Goal: Information Seeking & Learning: Learn about a topic

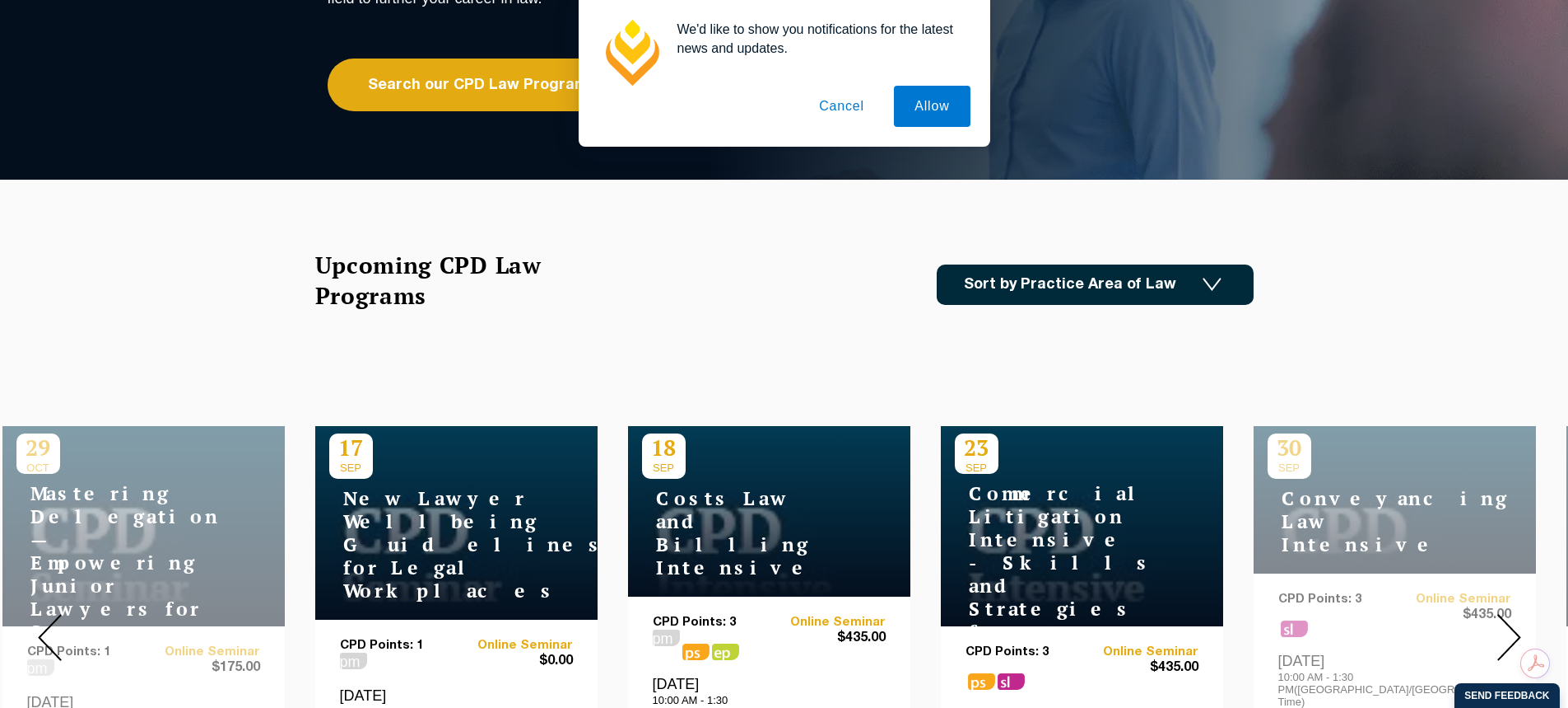
click at [478, 88] on div "We'd like to show you notifications for the latest news and updates. Allow Canc…" at bounding box center [784, 73] width 1568 height 146
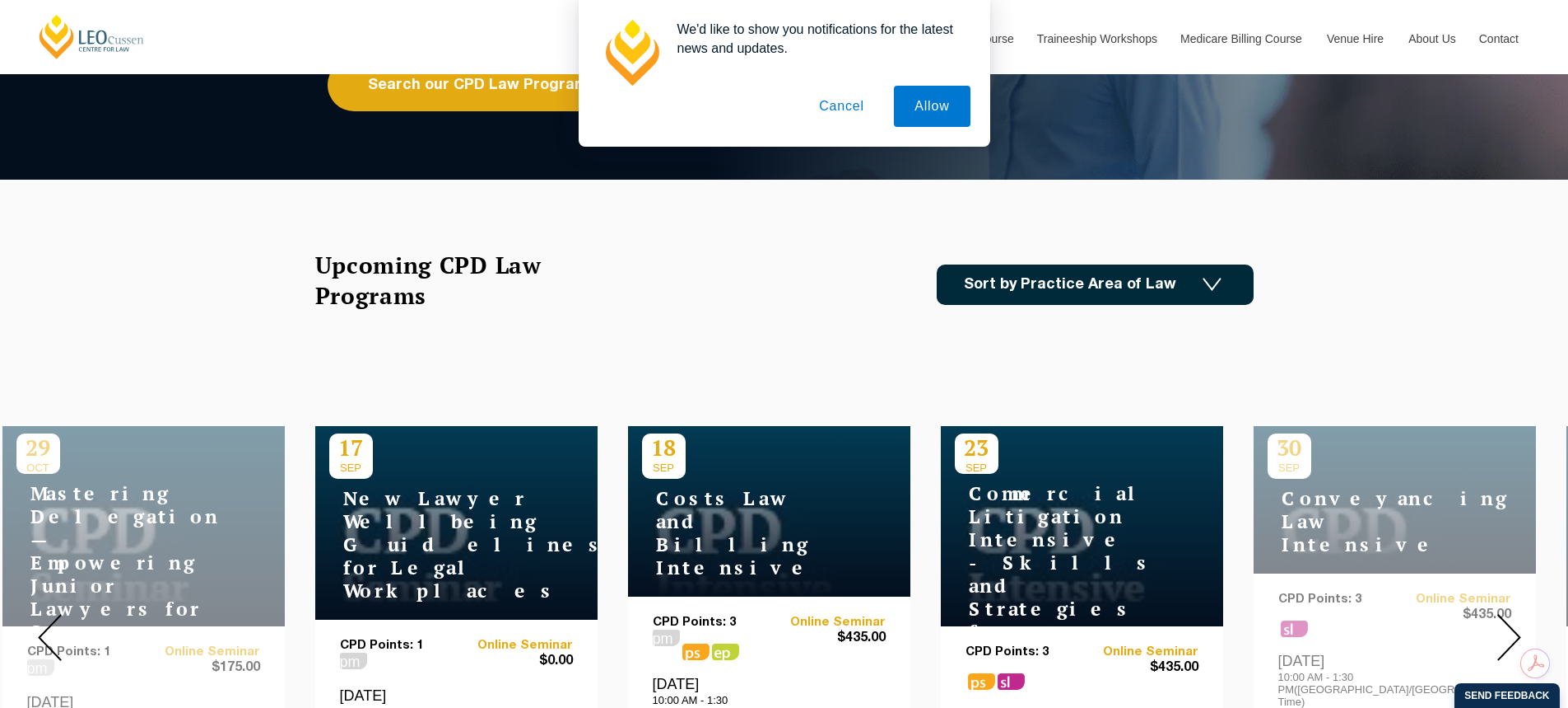
click at [837, 112] on button "Cancel" at bounding box center [841, 106] width 87 height 41
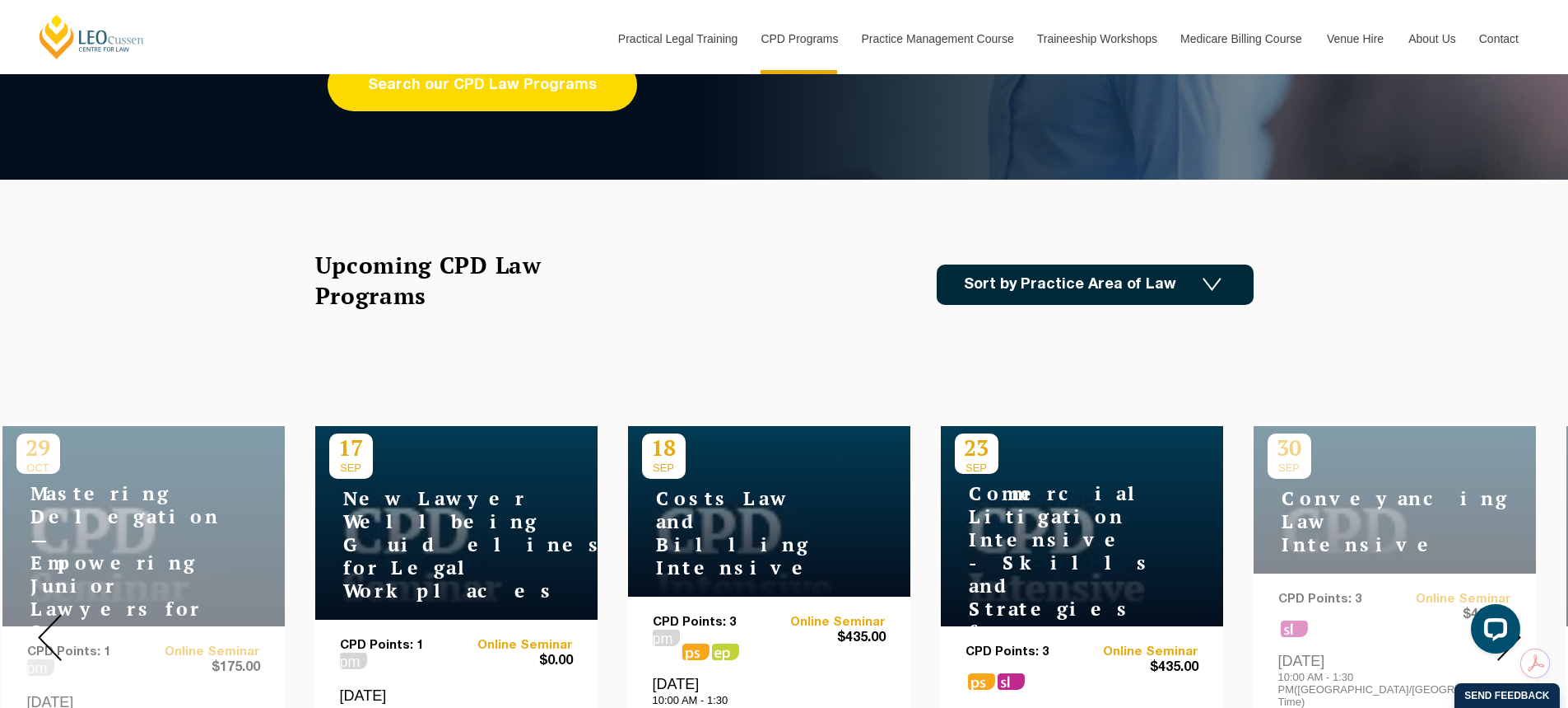
click at [559, 97] on link "Search our CPD Law Programs" at bounding box center [482, 85] width 310 height 53
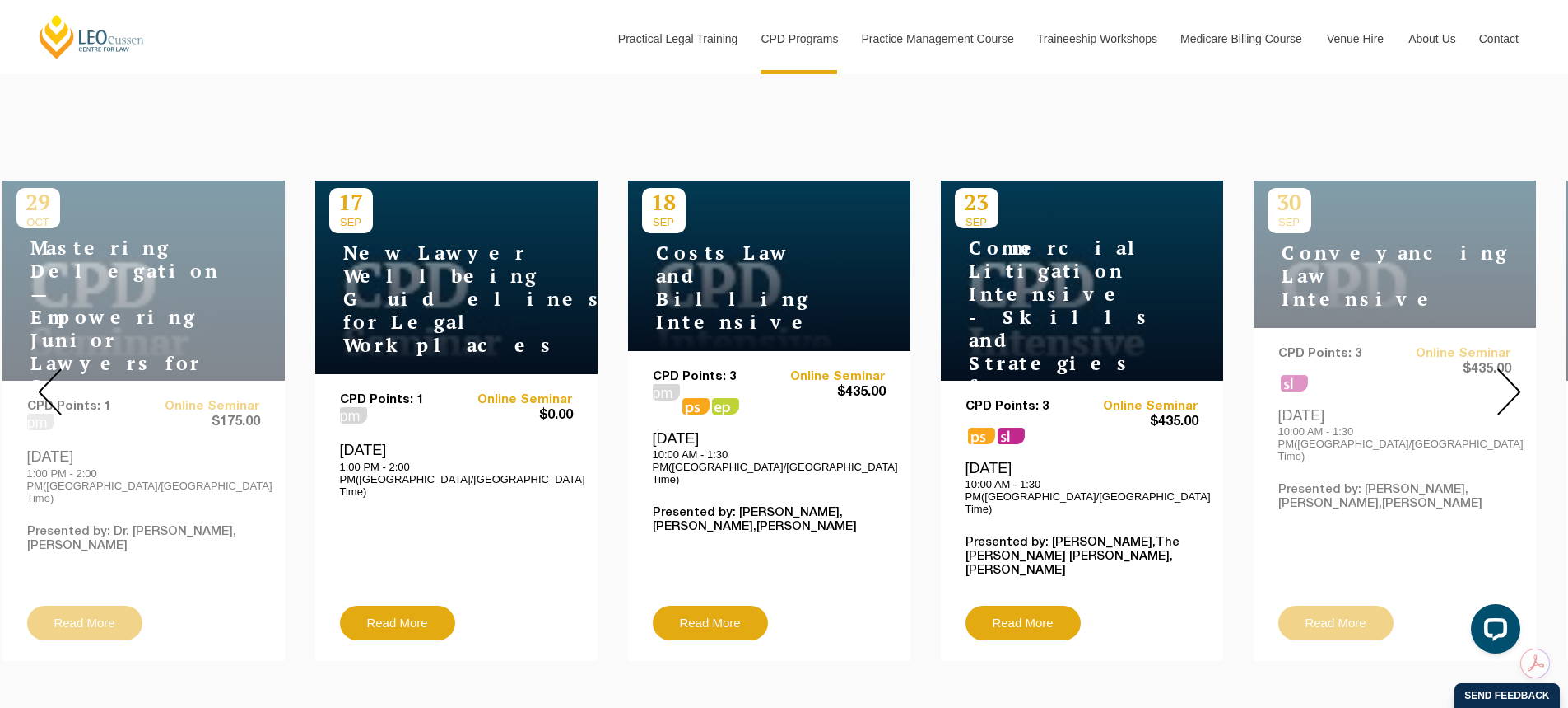
scroll to position [576, 0]
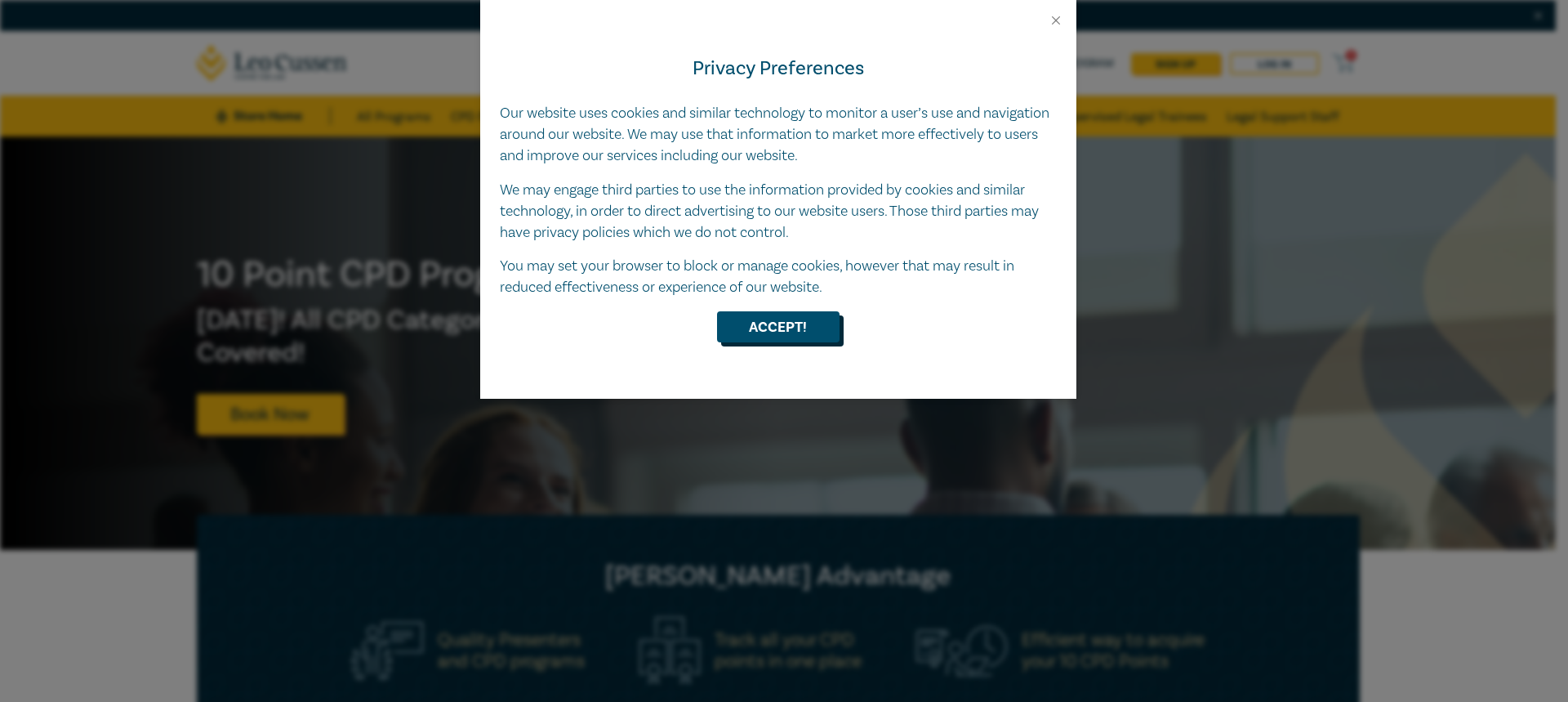
click at [783, 332] on button "Accept!" at bounding box center [778, 327] width 123 height 31
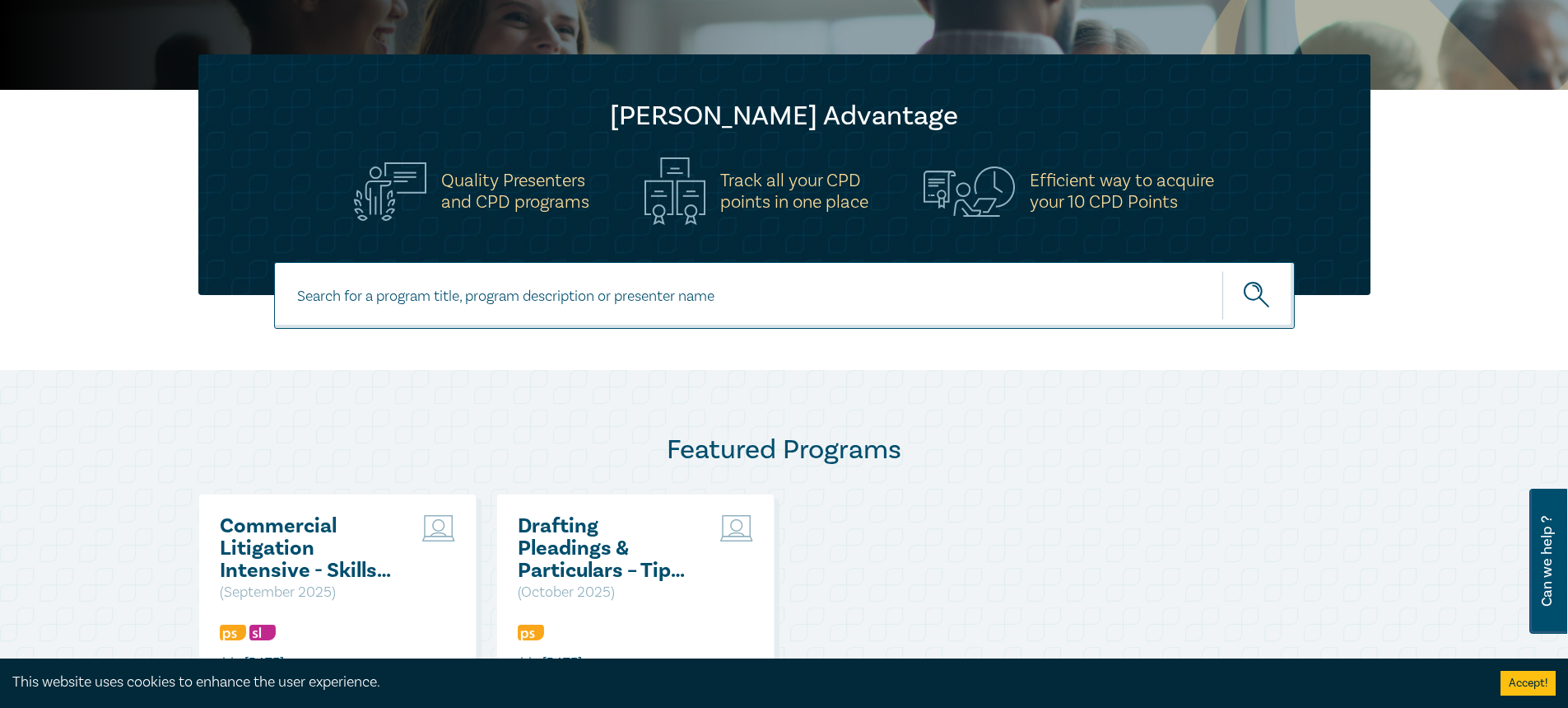
scroll to position [494, 0]
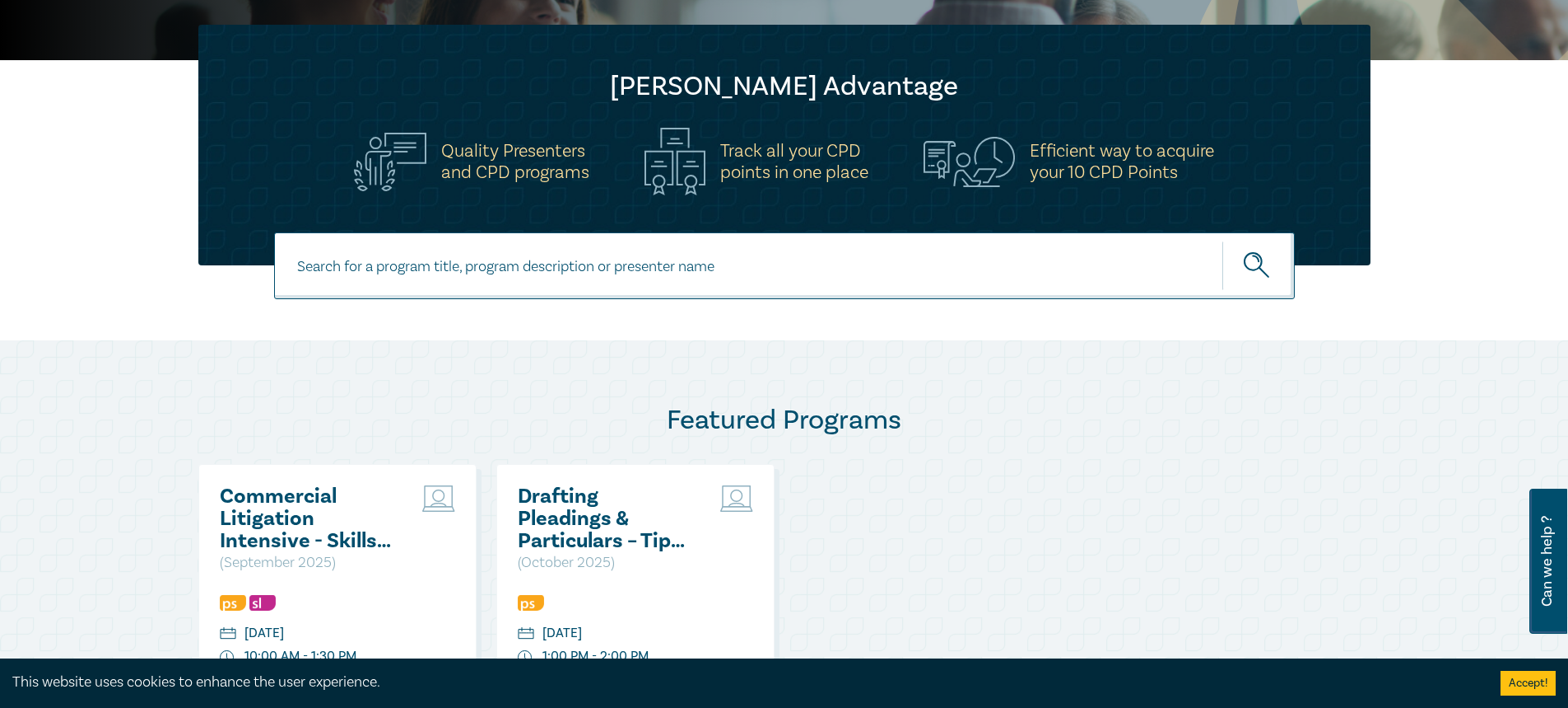
click at [609, 276] on input at bounding box center [784, 265] width 1020 height 66
type input "family law provision"
click at [1222, 241] on button "submit" at bounding box center [1258, 266] width 72 height 51
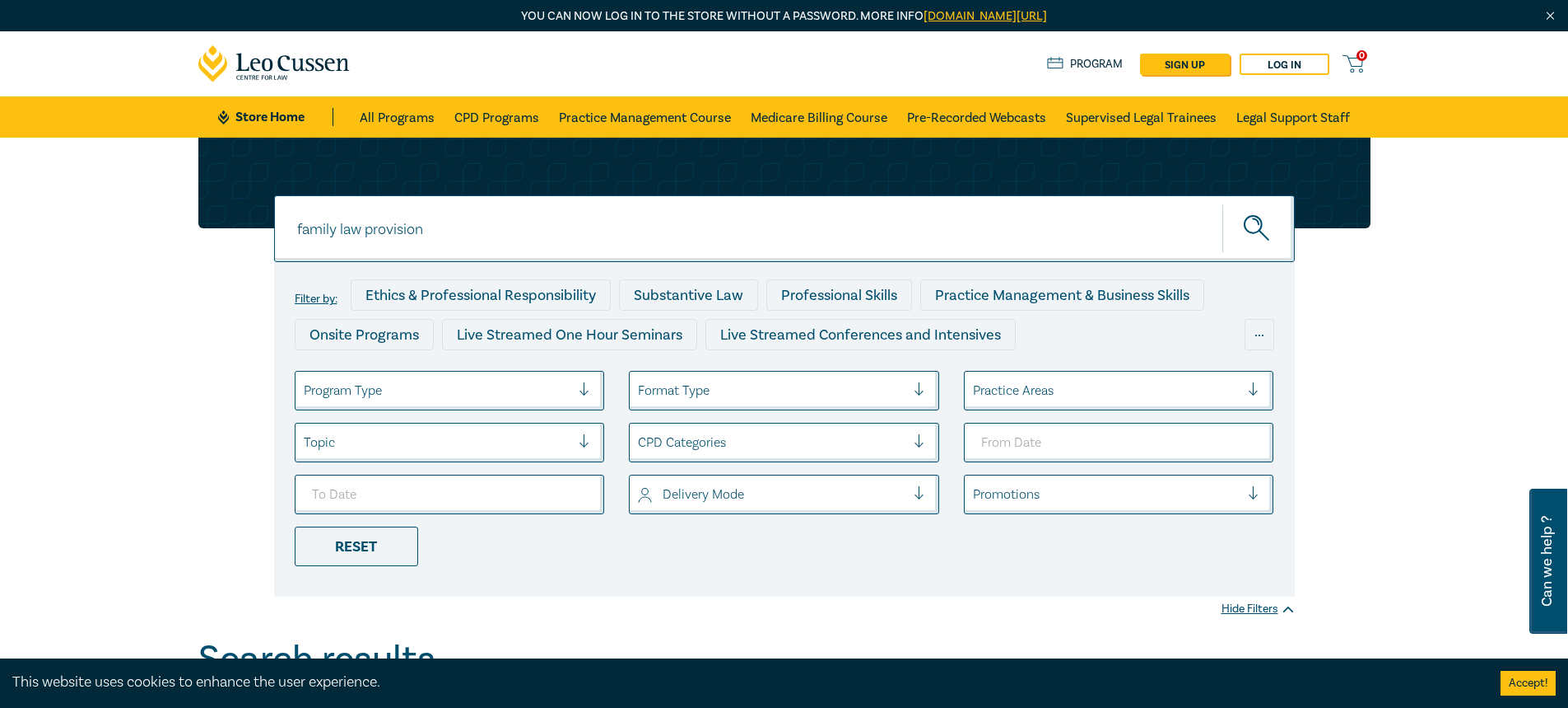
drag, startPoint x: 462, startPoint y: 227, endPoint x: 256, endPoint y: 227, distance: 206.0
click at [255, 227] on div "family law provision family law provision family law provision Filter by: Ethic…" at bounding box center [784, 367] width 1192 height 459
click at [1222, 204] on button "submit" at bounding box center [1258, 229] width 72 height 51
click at [1253, 233] on circle "submit" at bounding box center [1253, 224] width 18 height 18
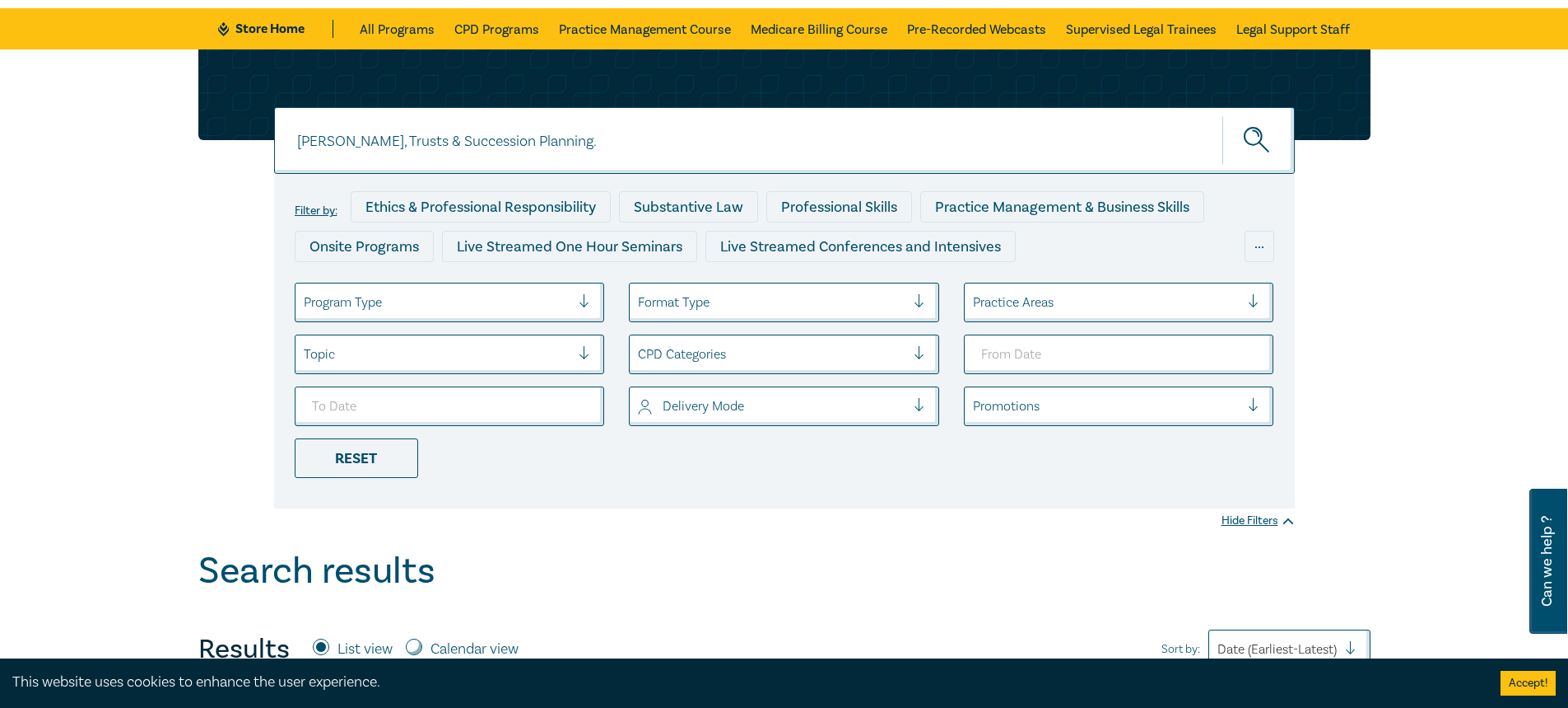
scroll to position [82, 0]
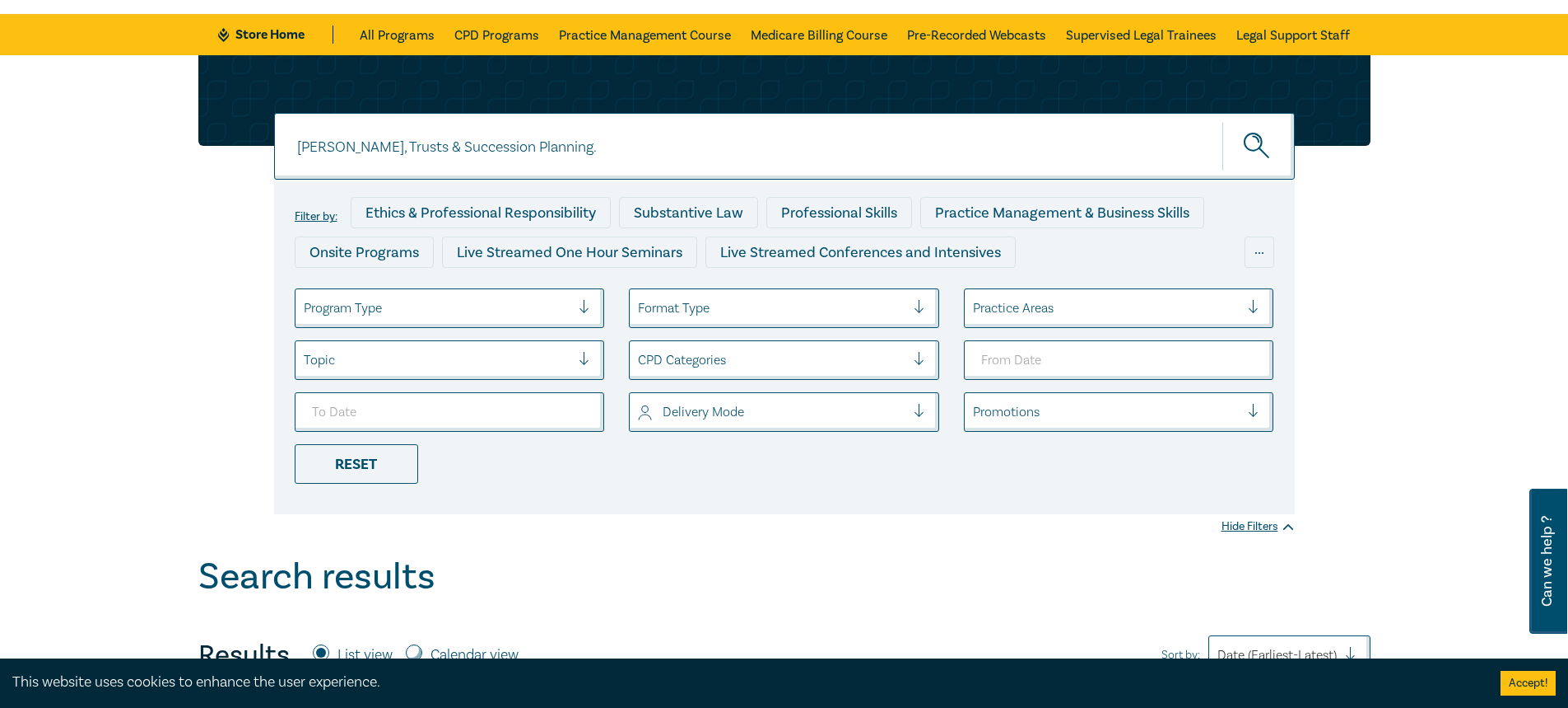
click at [538, 143] on input "wills, Trusts & Succession Planning." at bounding box center [784, 146] width 1020 height 66
type input "wills, Trusts & Succession Planning"
click at [1222, 121] on button "submit" at bounding box center [1258, 146] width 72 height 51
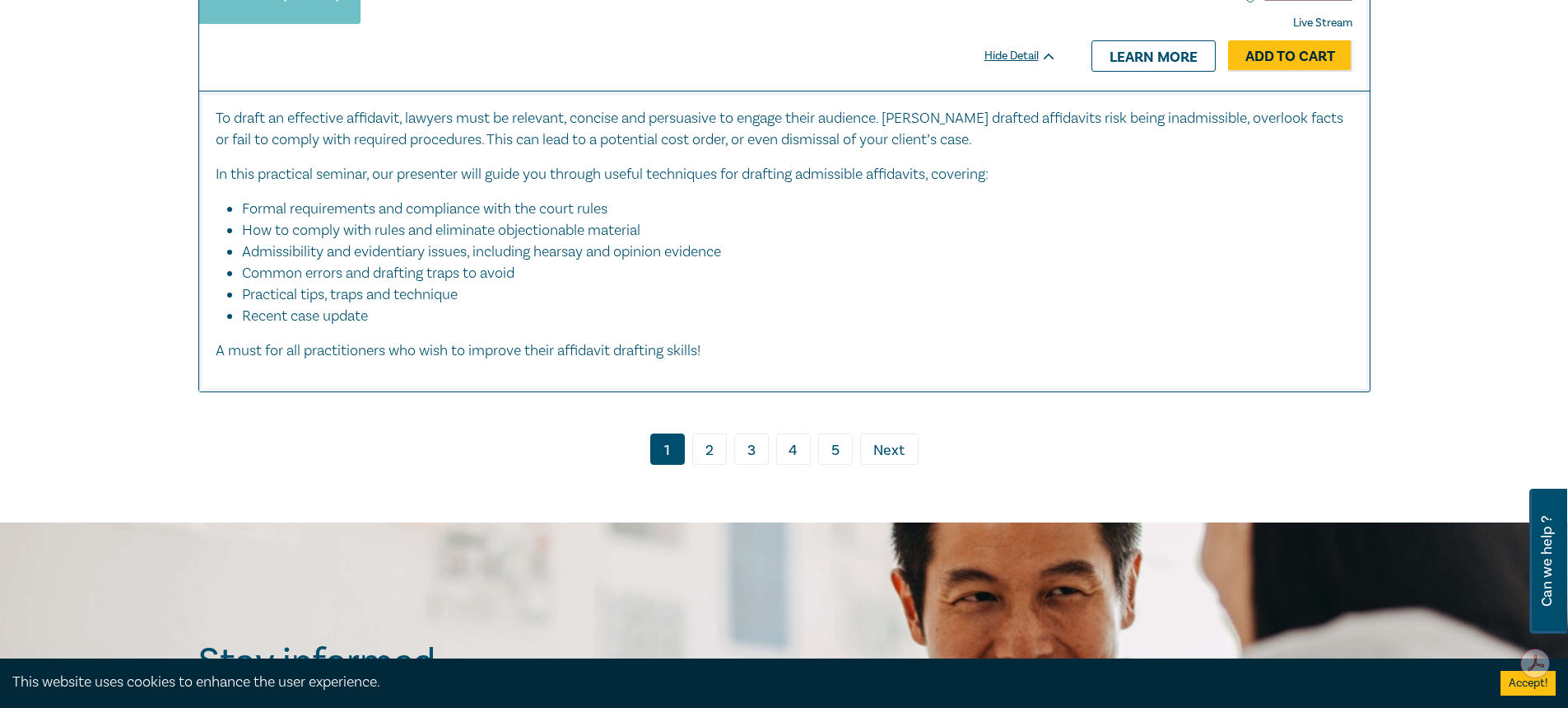
scroll to position [8402, 0]
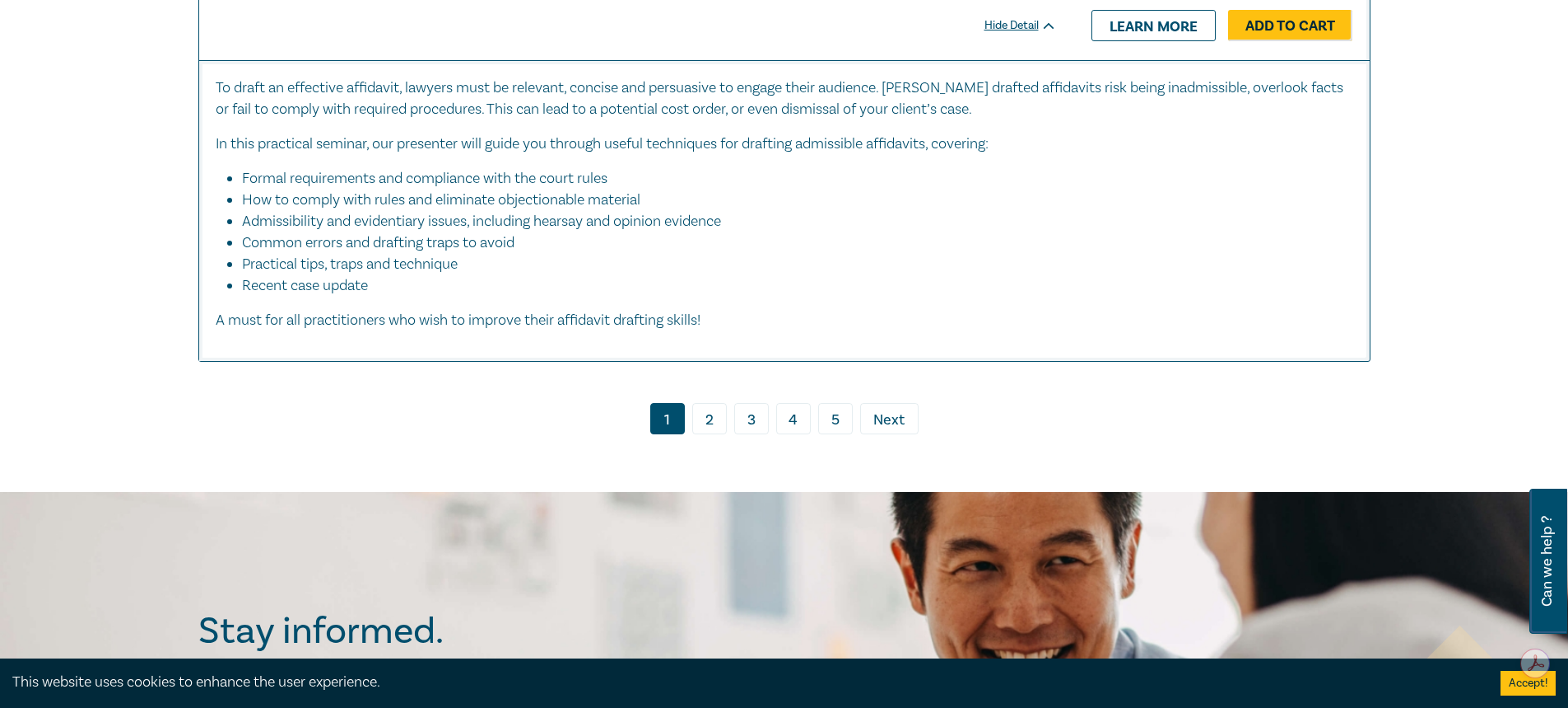
click at [701, 411] on link "2" at bounding box center [708, 418] width 34 height 31
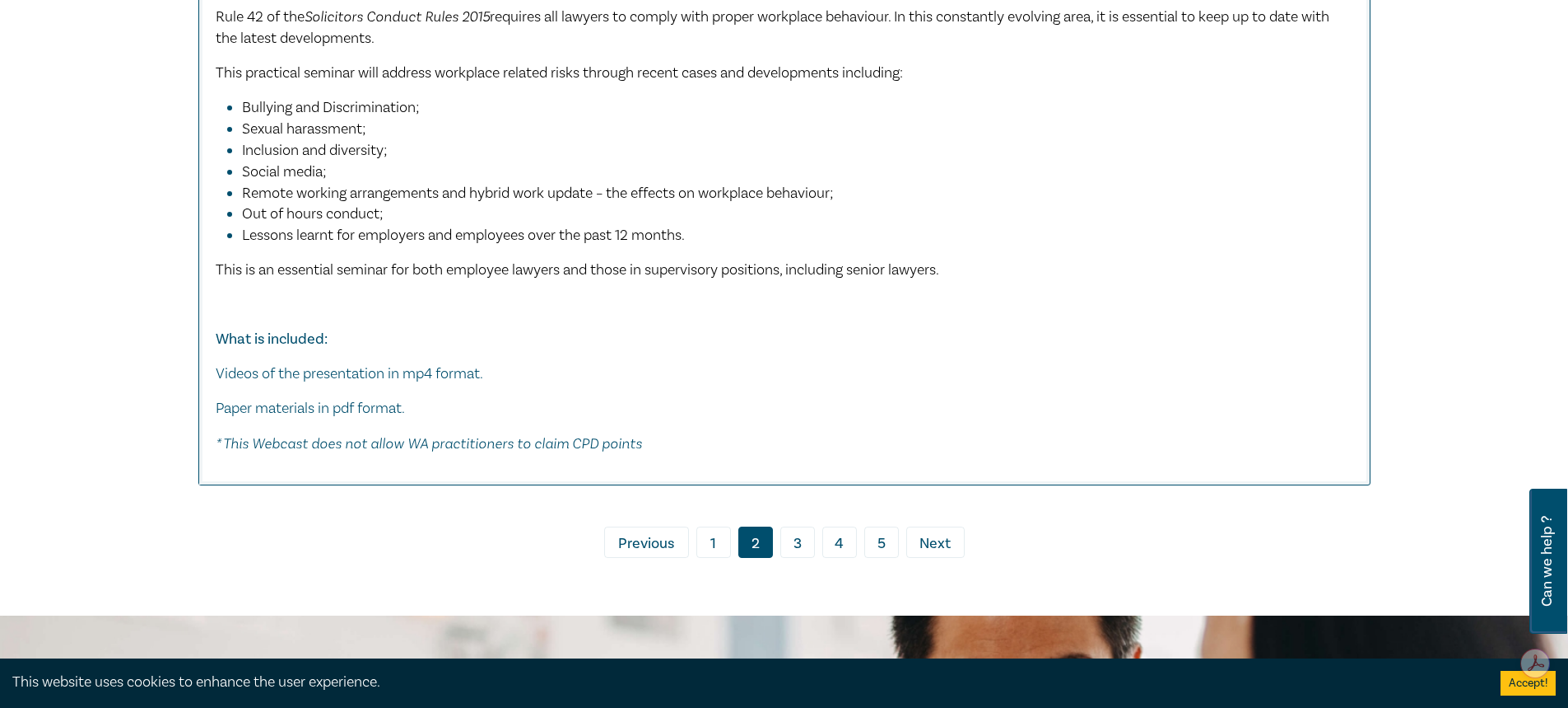
scroll to position [9144, 0]
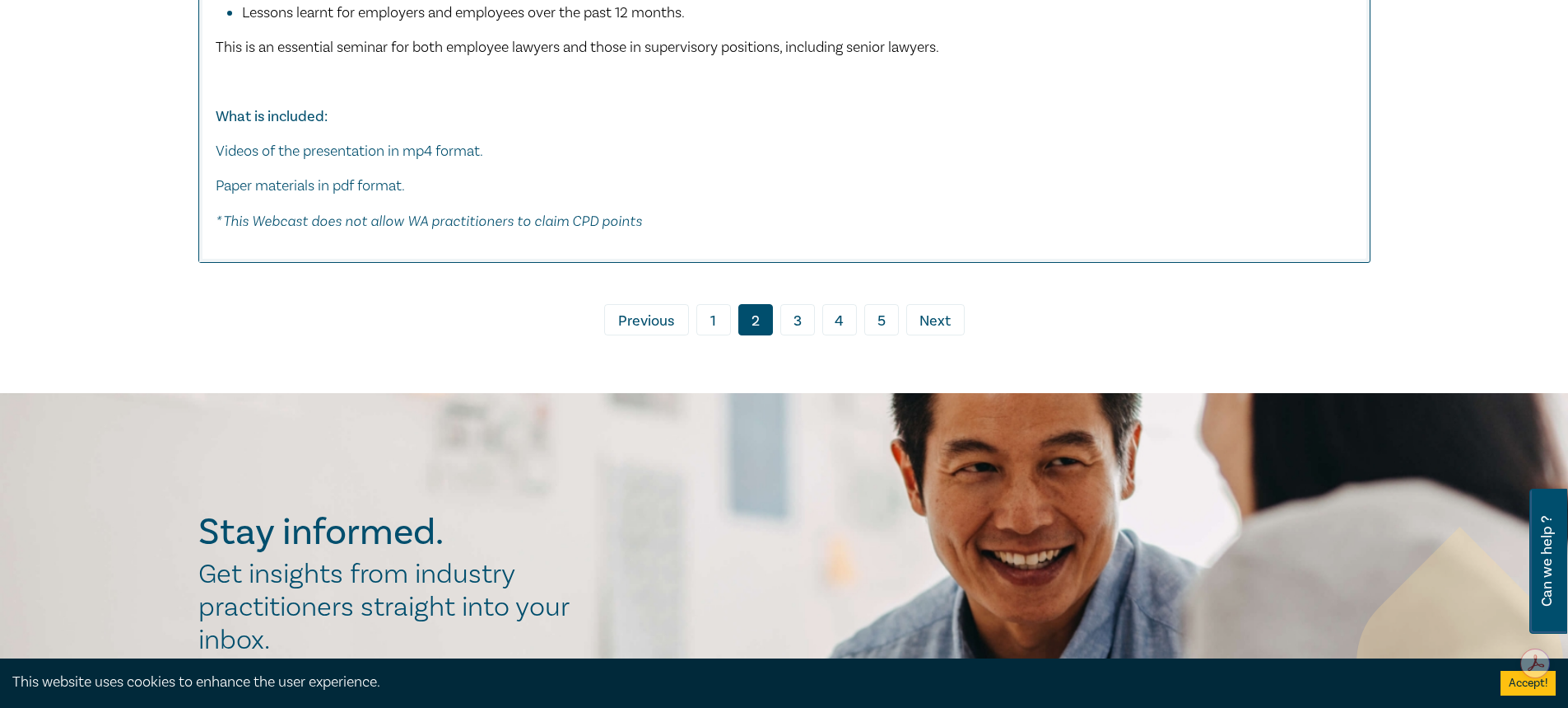
click at [799, 333] on link "3" at bounding box center [797, 320] width 34 height 31
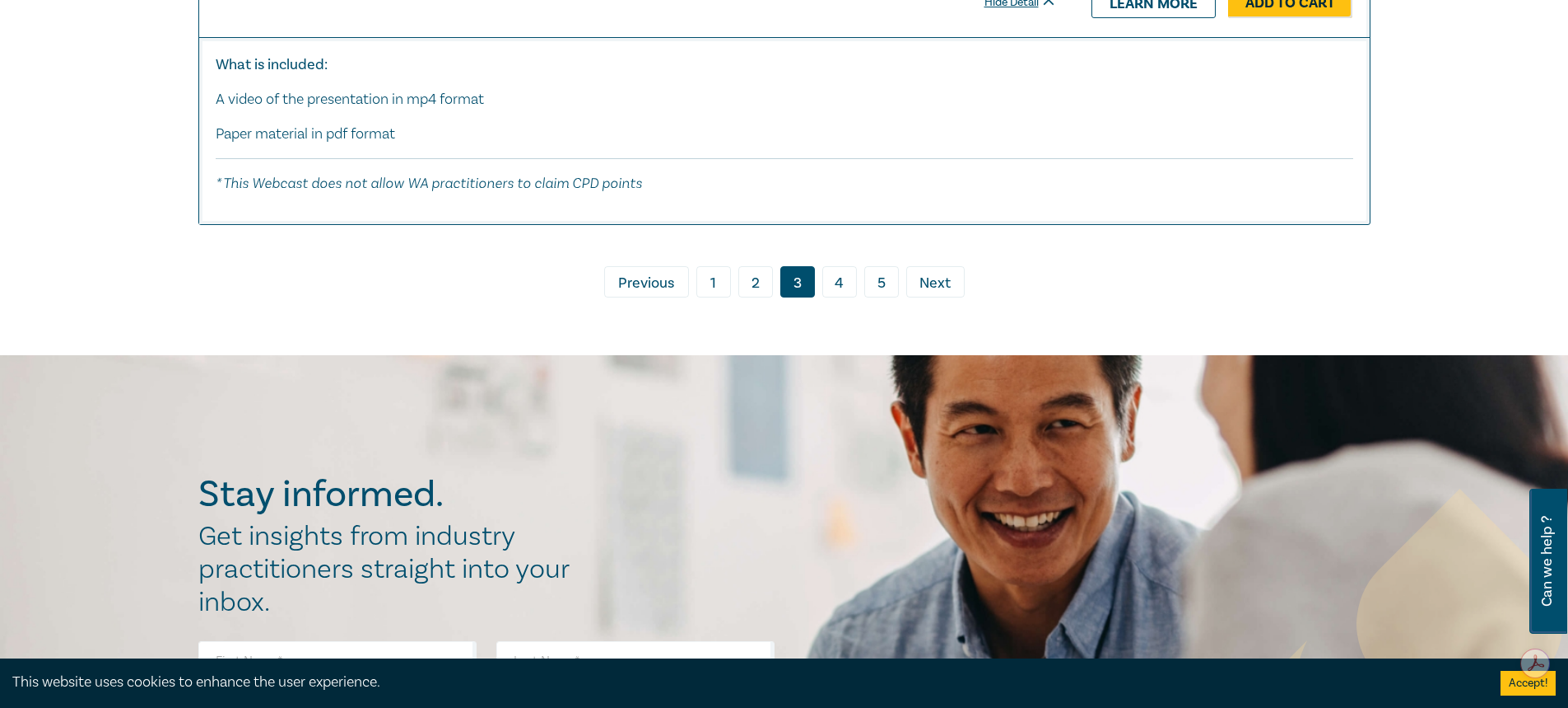
scroll to position [9495, 0]
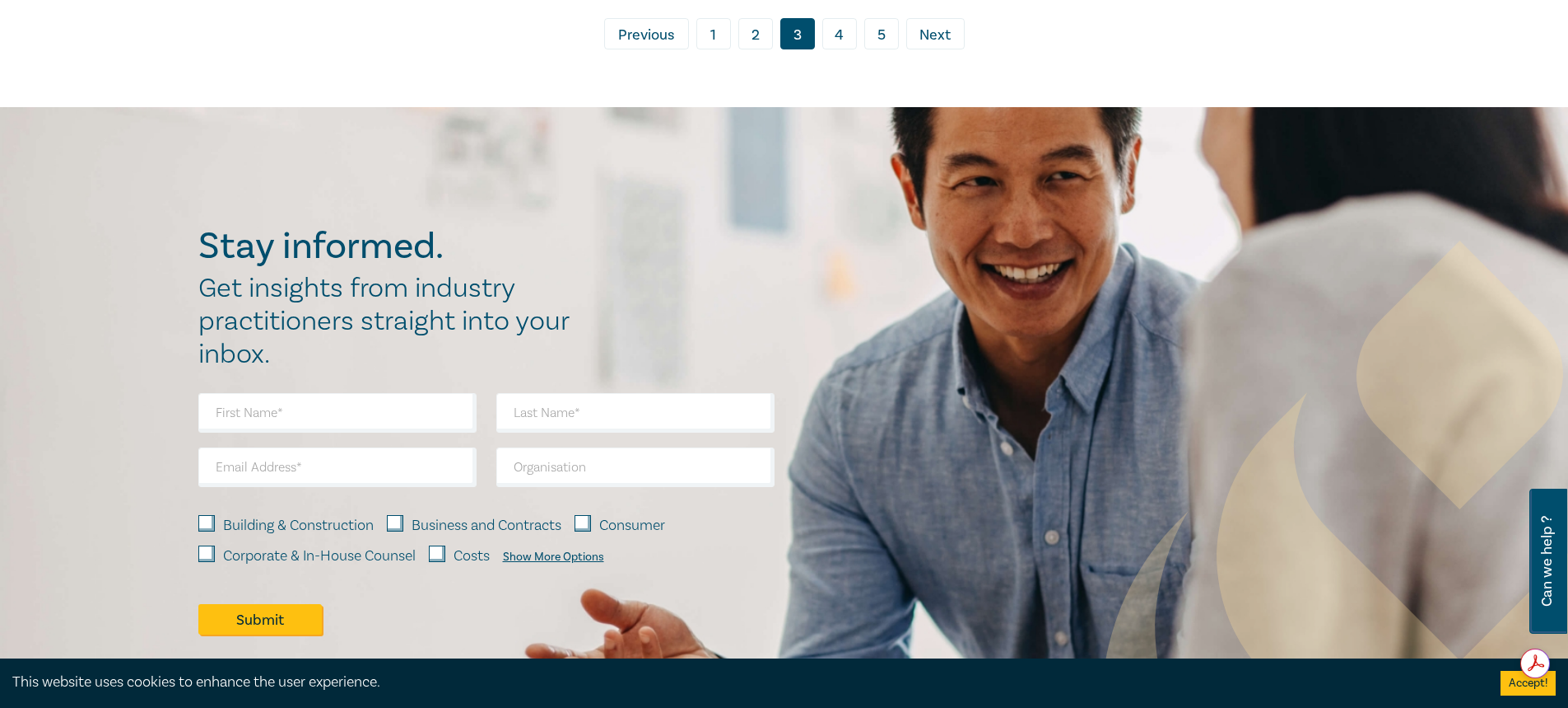
click at [832, 22] on link "4" at bounding box center [839, 34] width 34 height 31
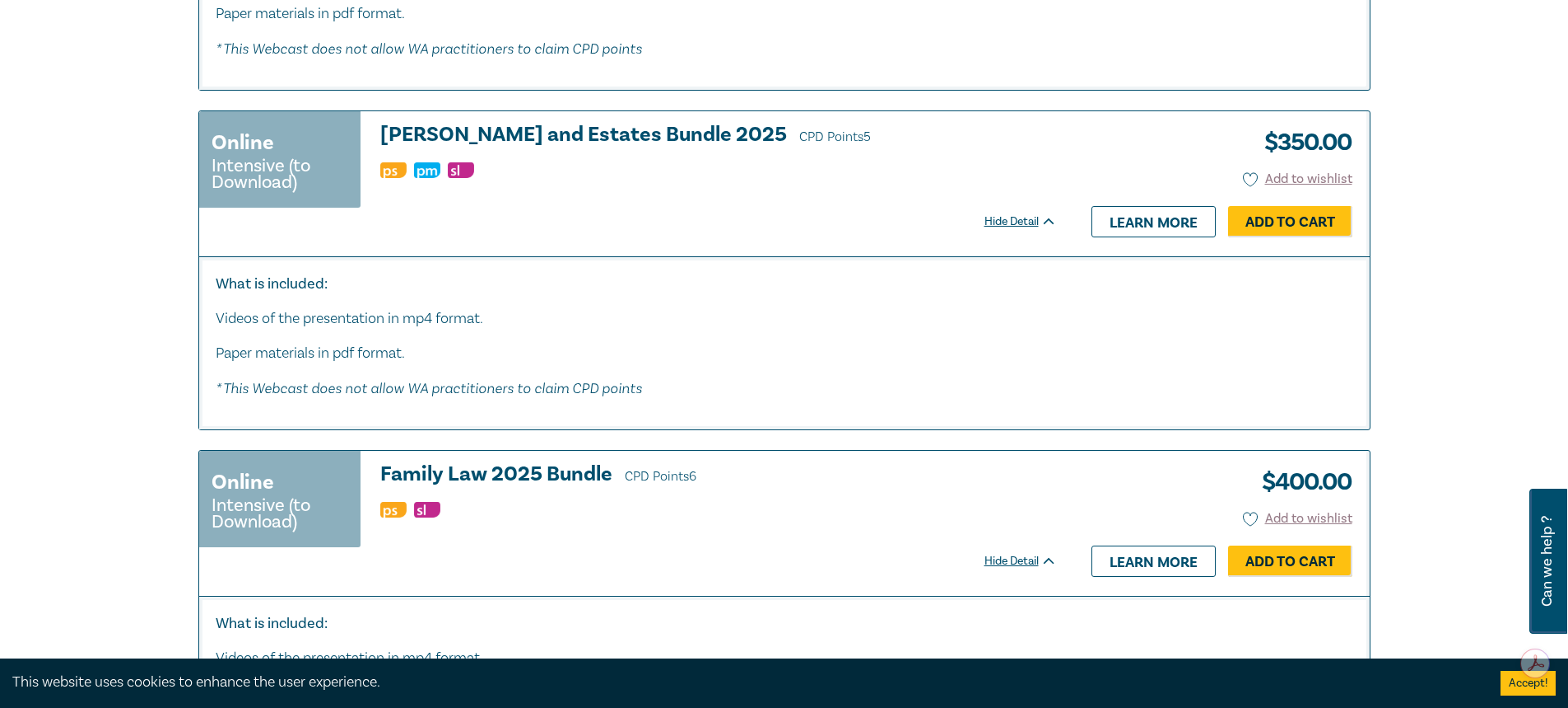
scroll to position [8251, 0]
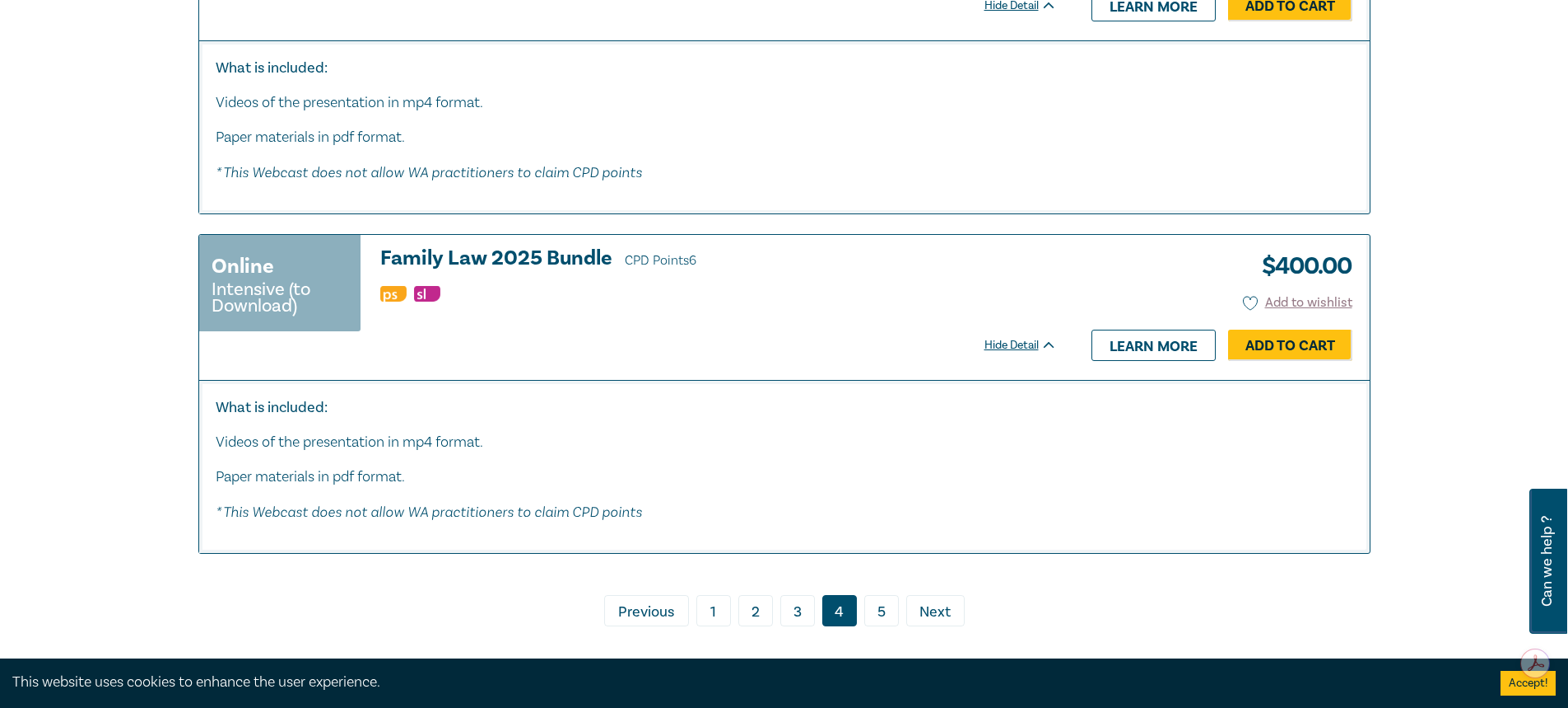
click at [879, 605] on link "5" at bounding box center [881, 610] width 34 height 31
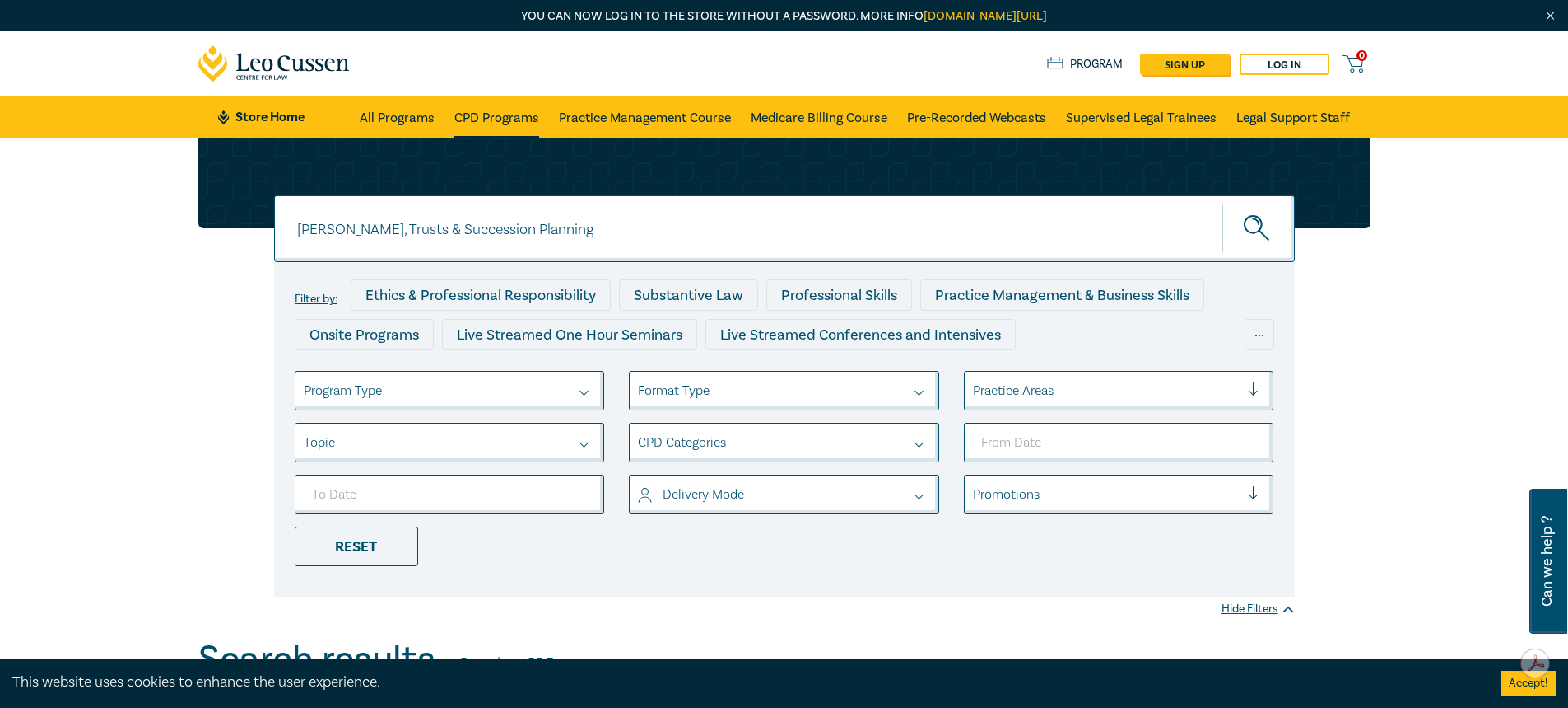
click at [479, 122] on link "CPD Programs" at bounding box center [496, 117] width 85 height 41
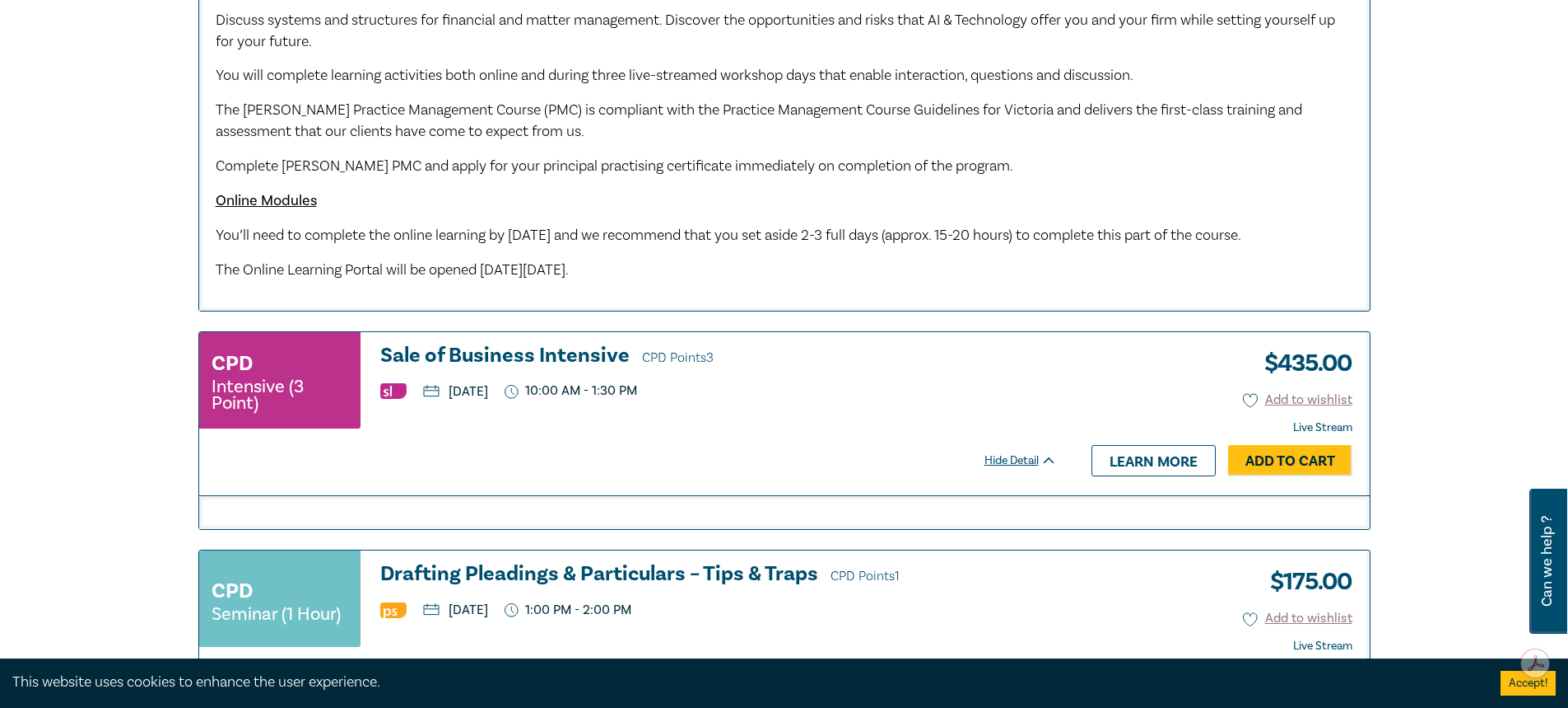
scroll to position [2636, 0]
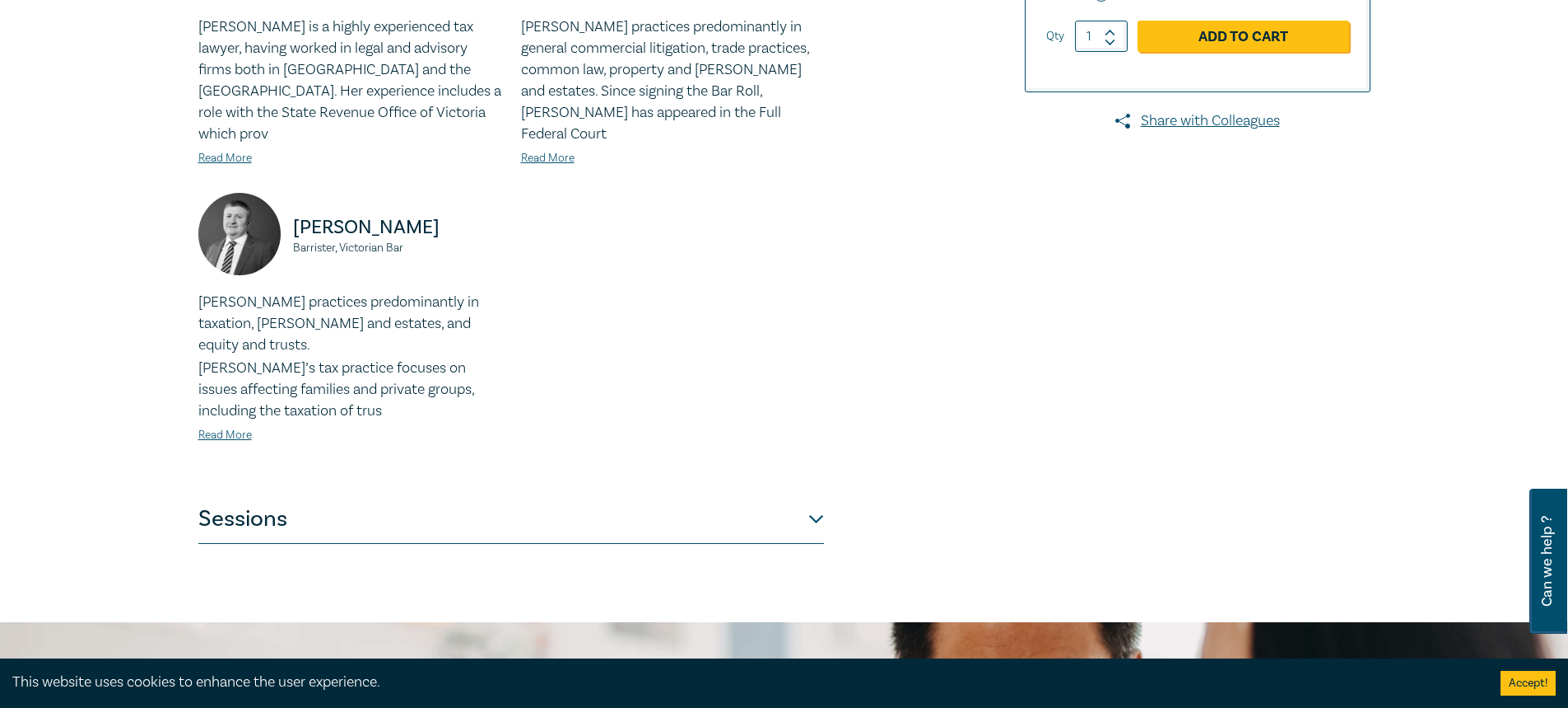
scroll to position [576, 0]
click at [456, 493] on button "Sessions" at bounding box center [512, 518] width 626 height 50
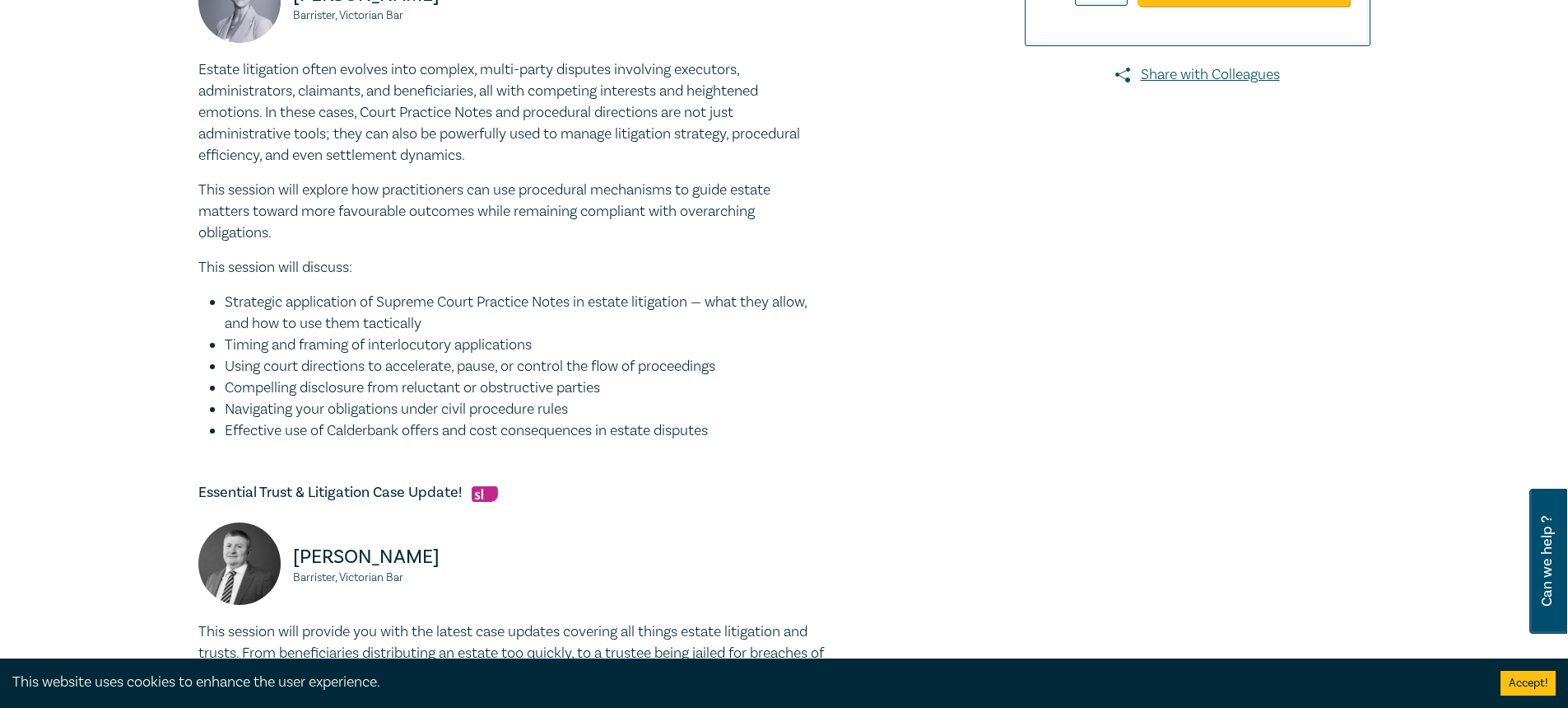
scroll to position [741, 0]
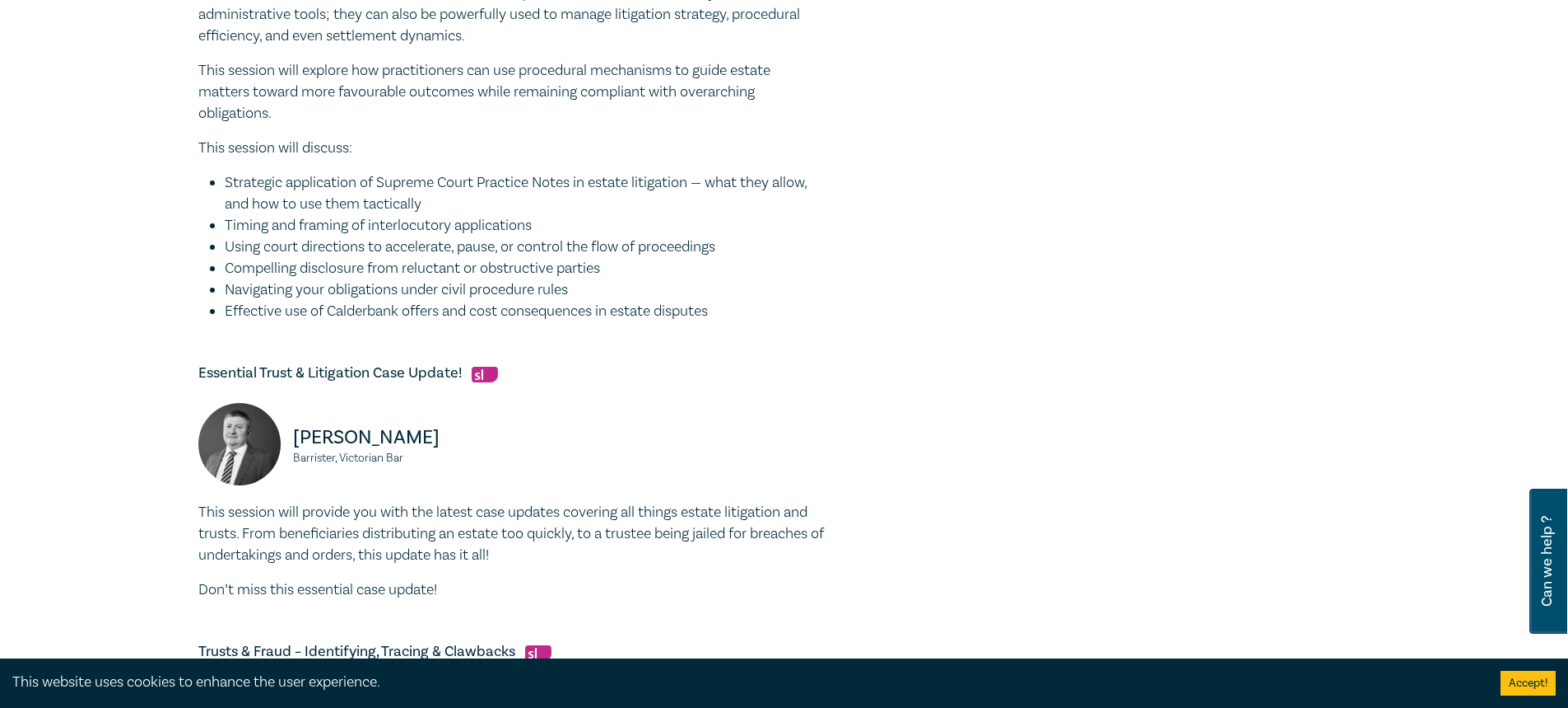
drag, startPoint x: 240, startPoint y: 173, endPoint x: 601, endPoint y: 213, distance: 363.2
click at [601, 213] on li "Strategic application of Supreme Court Practice Notes in estate litigation — wh…" at bounding box center [524, 194] width 599 height 43
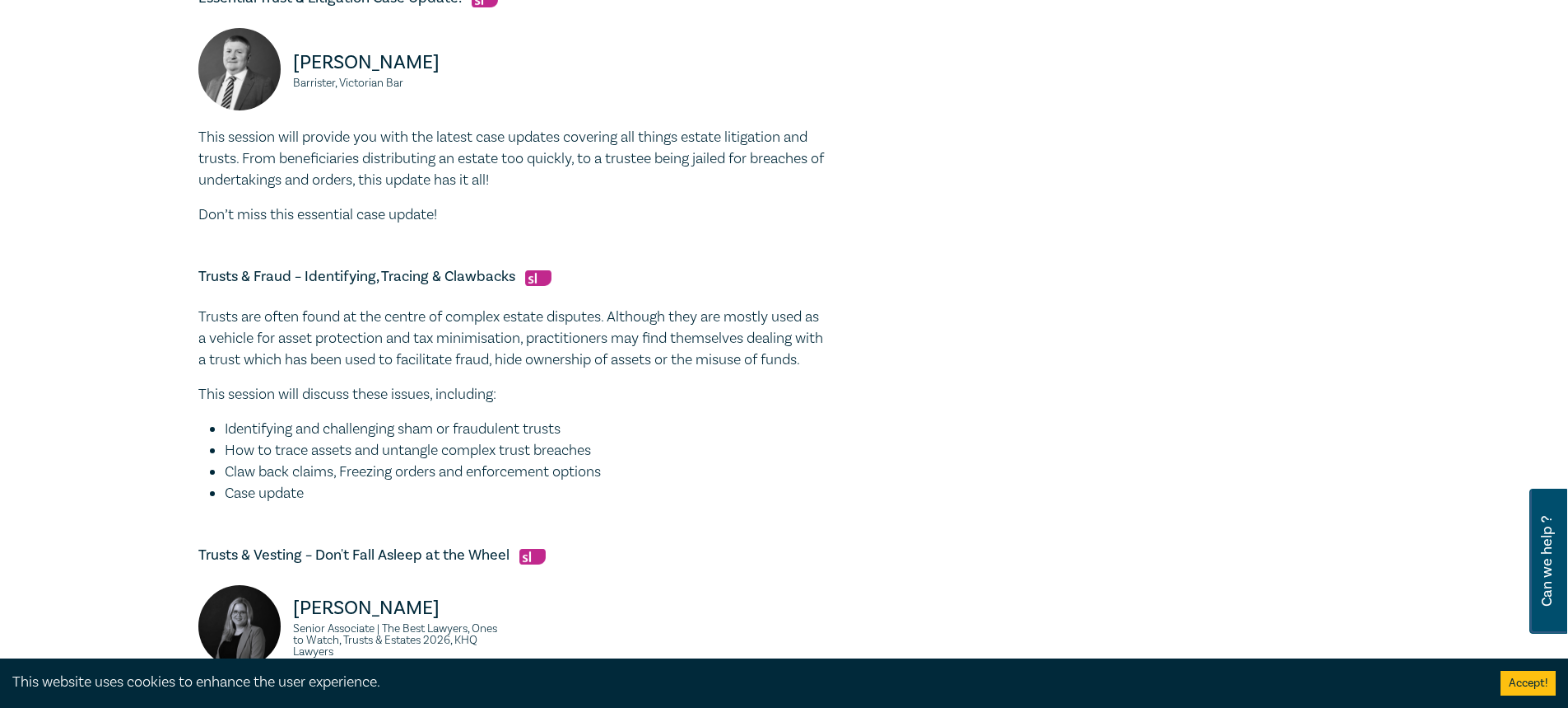
scroll to position [1154, 0]
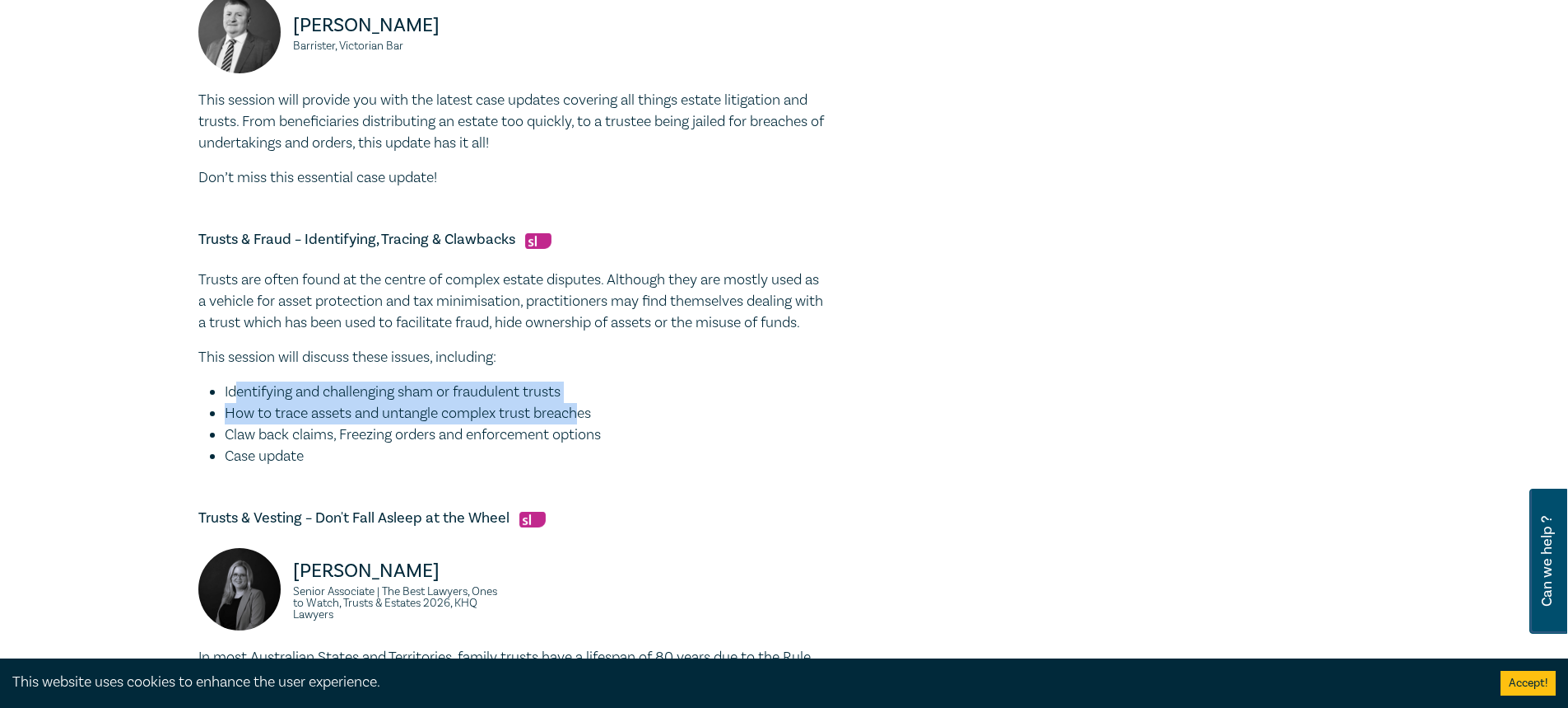
drag, startPoint x: 238, startPoint y: 404, endPoint x: 586, endPoint y: 428, distance: 348.8
click at [586, 428] on ul "Identifying and challenging sham or fraudulent trusts How to trace assets and u…" at bounding box center [512, 424] width 626 height 86
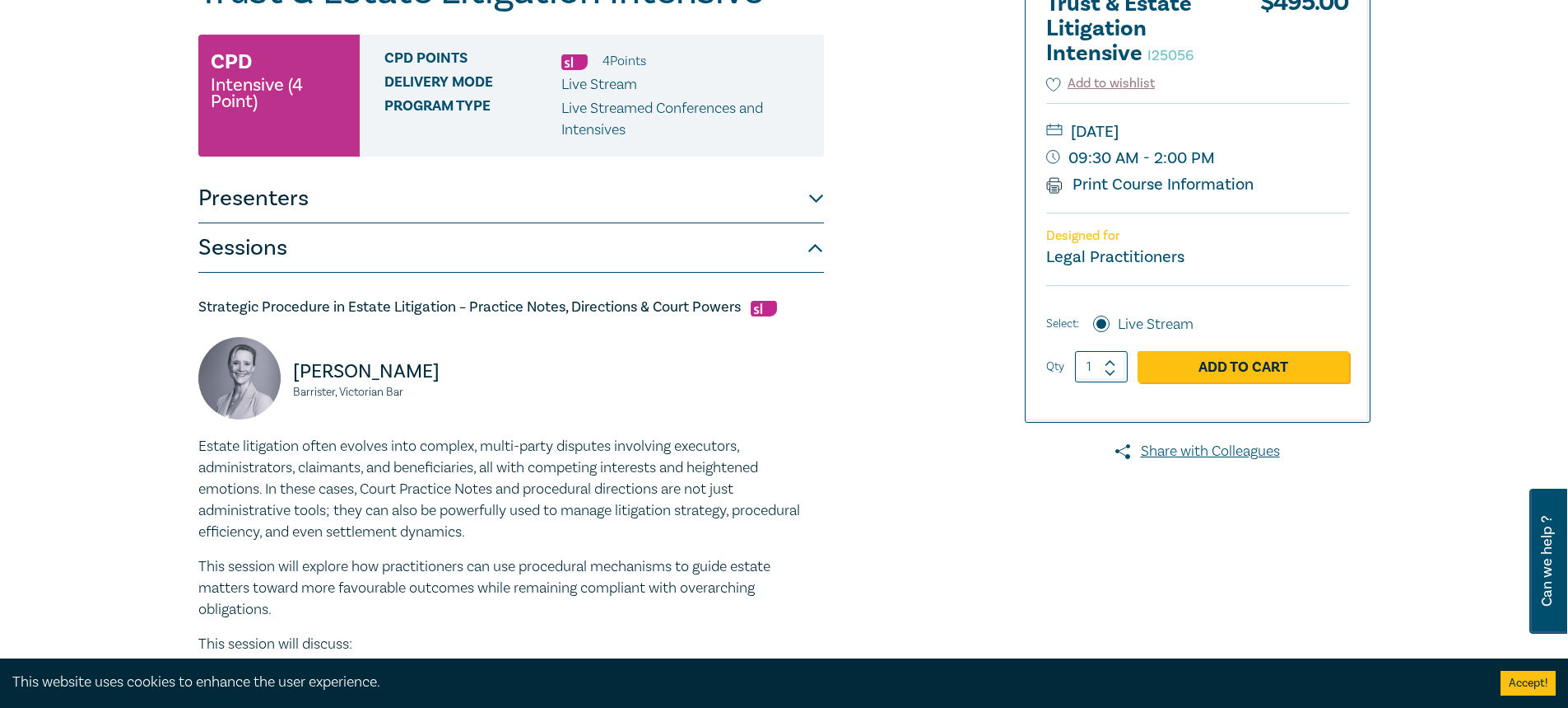
scroll to position [247, 0]
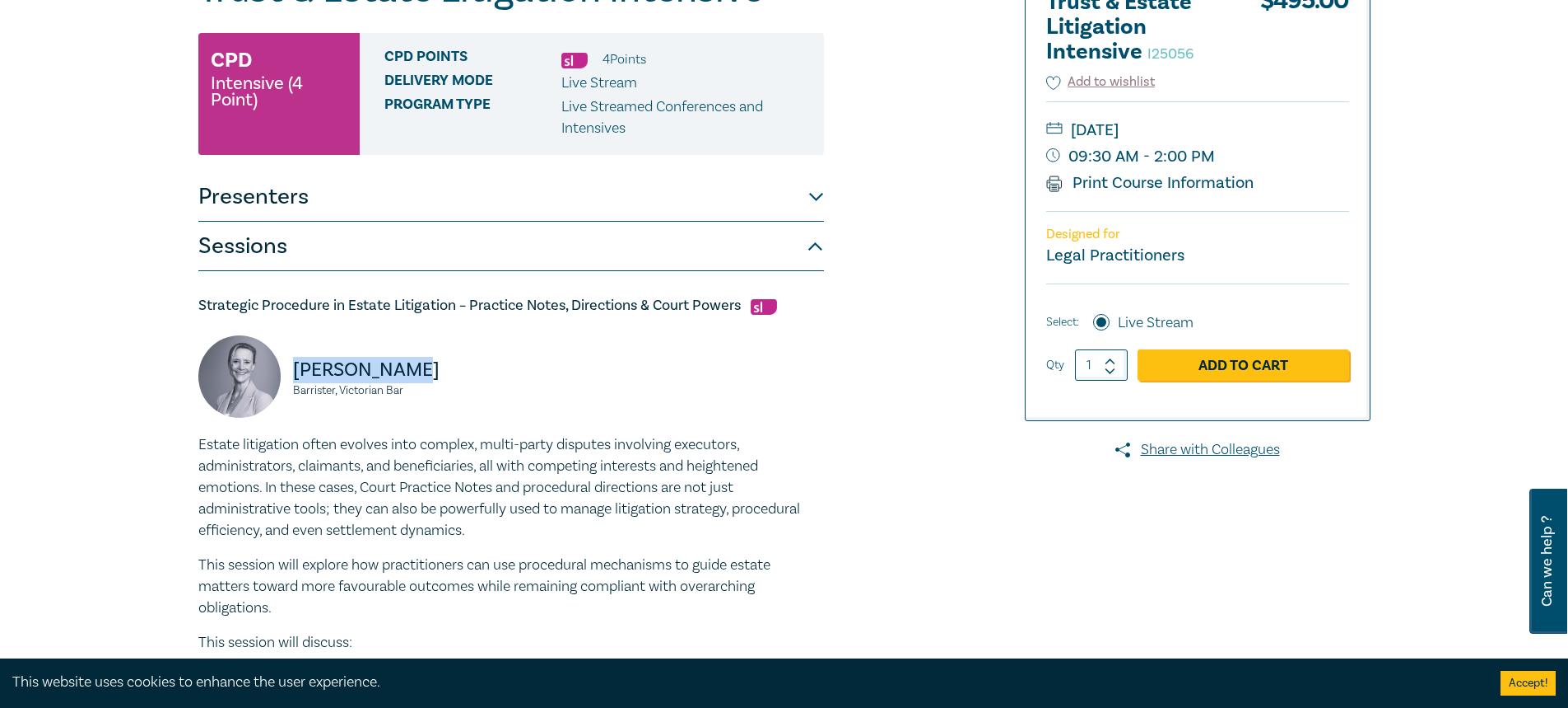
drag, startPoint x: 454, startPoint y: 372, endPoint x: 295, endPoint y: 365, distance: 159.2
click at [295, 365] on p "Tamara Quinn" at bounding box center [398, 370] width 209 height 26
copy p "Tamara Quinn"
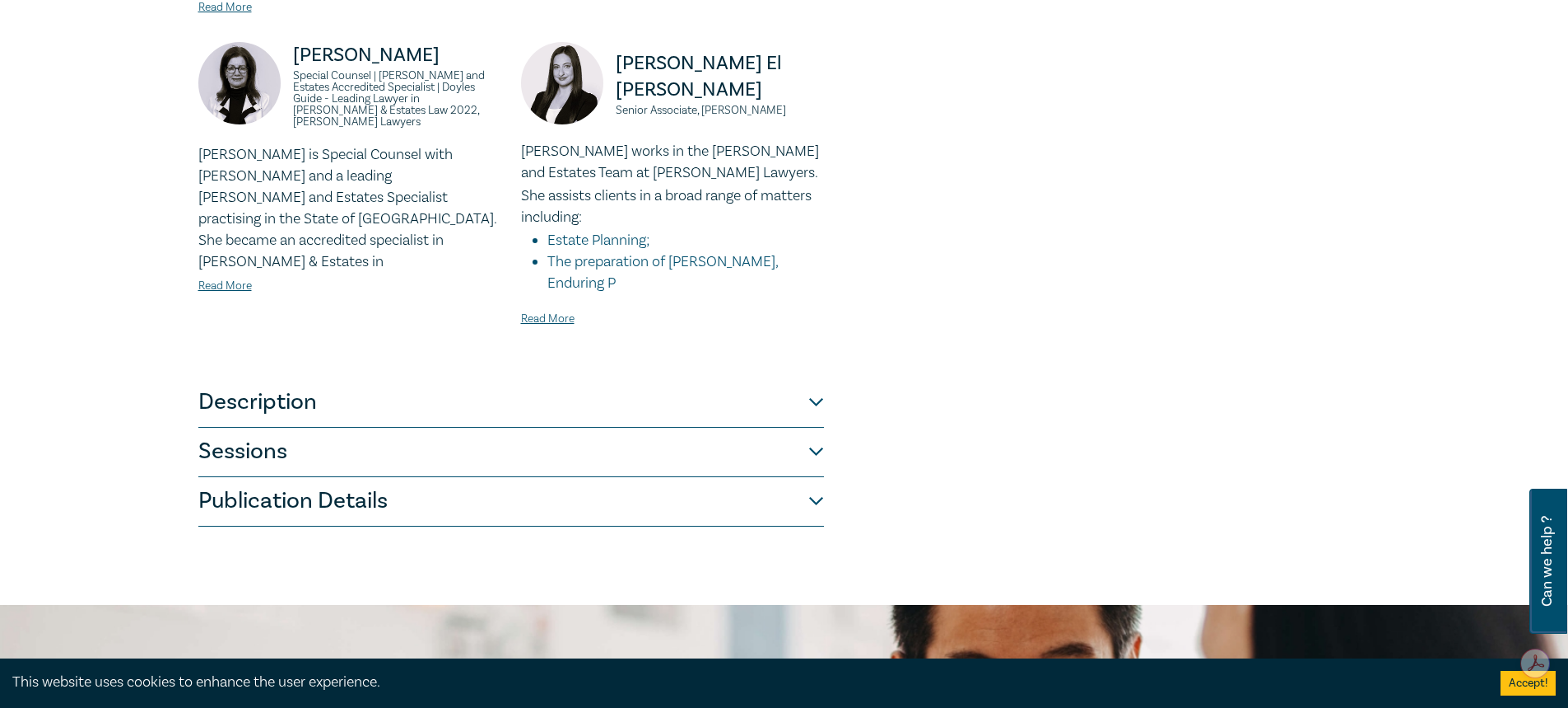
scroll to position [1400, 0]
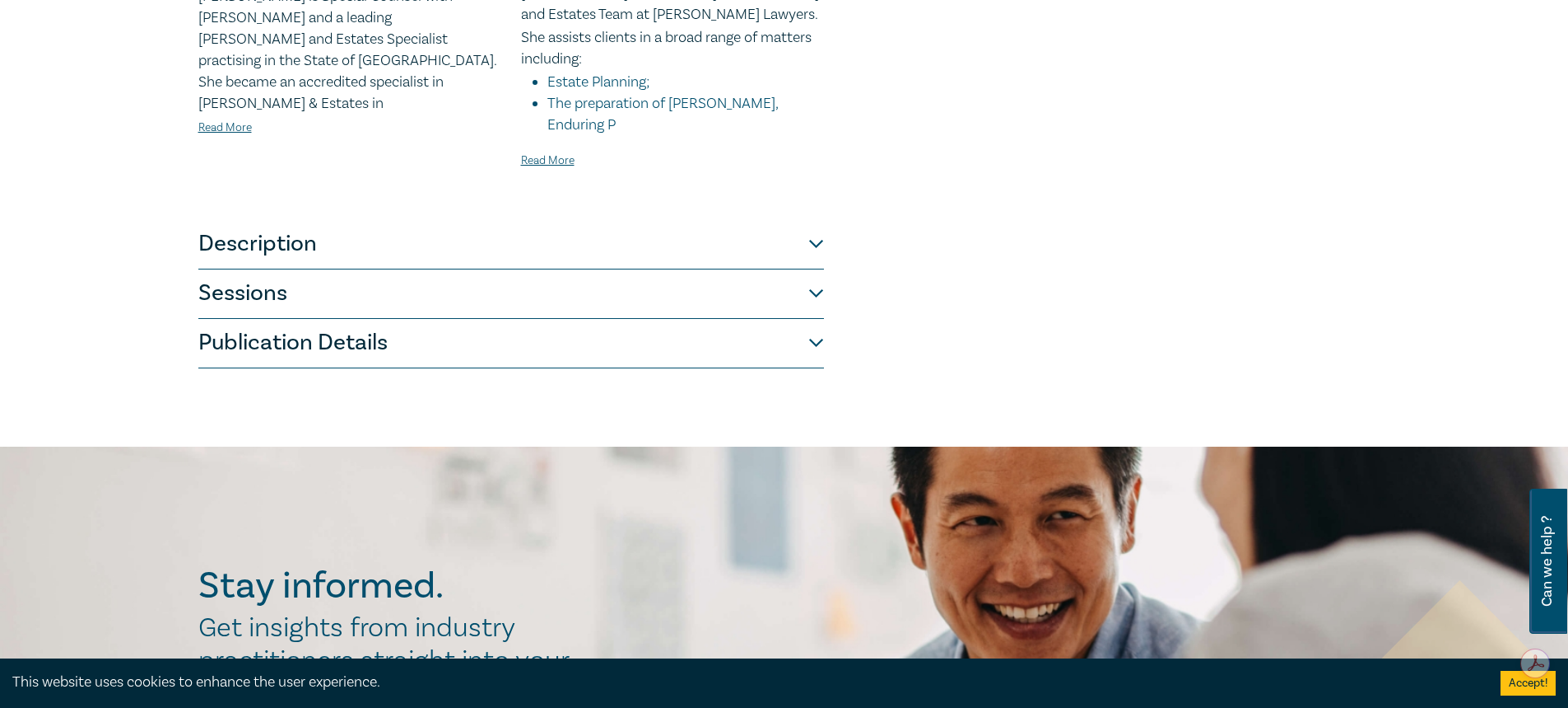
click at [529, 220] on button "Description" at bounding box center [512, 245] width 626 height 50
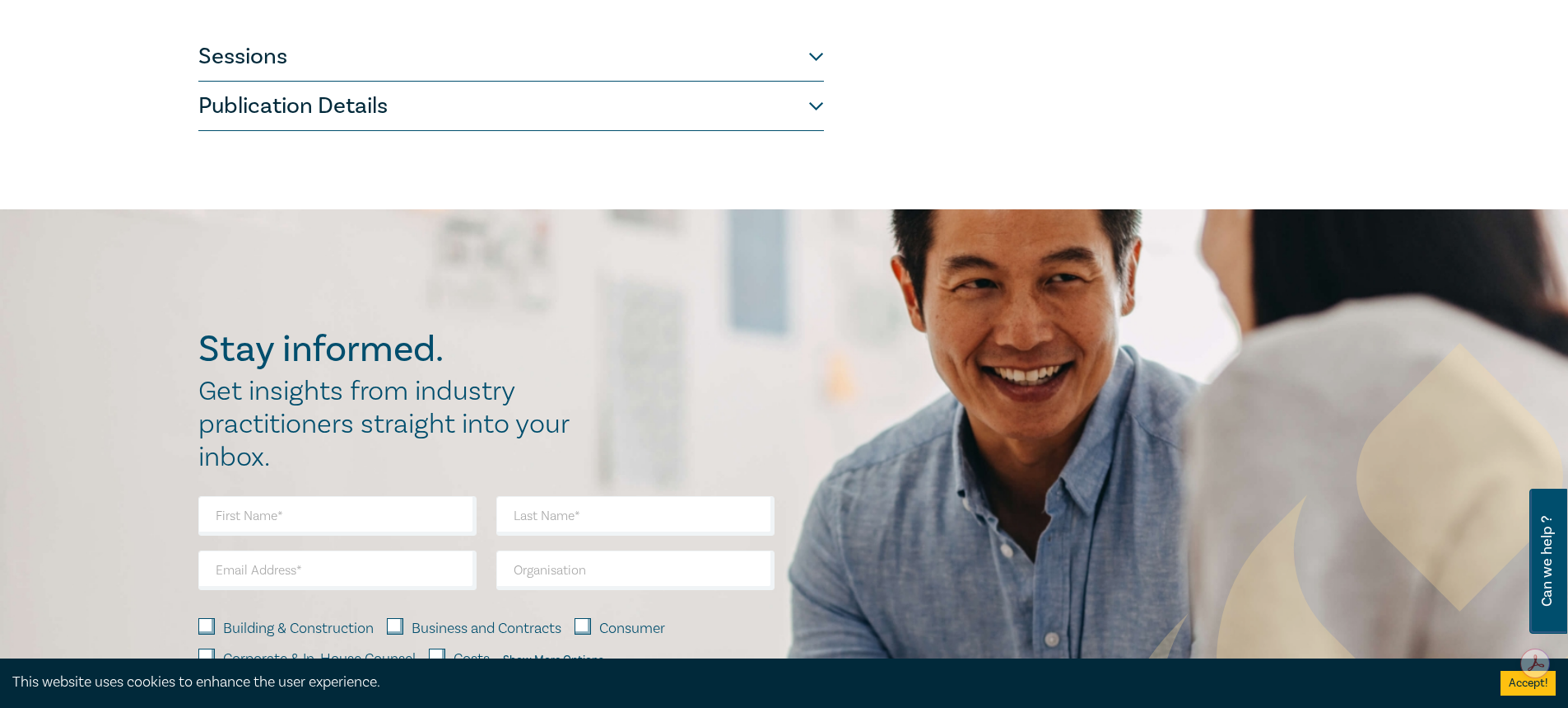
scroll to position [367, 0]
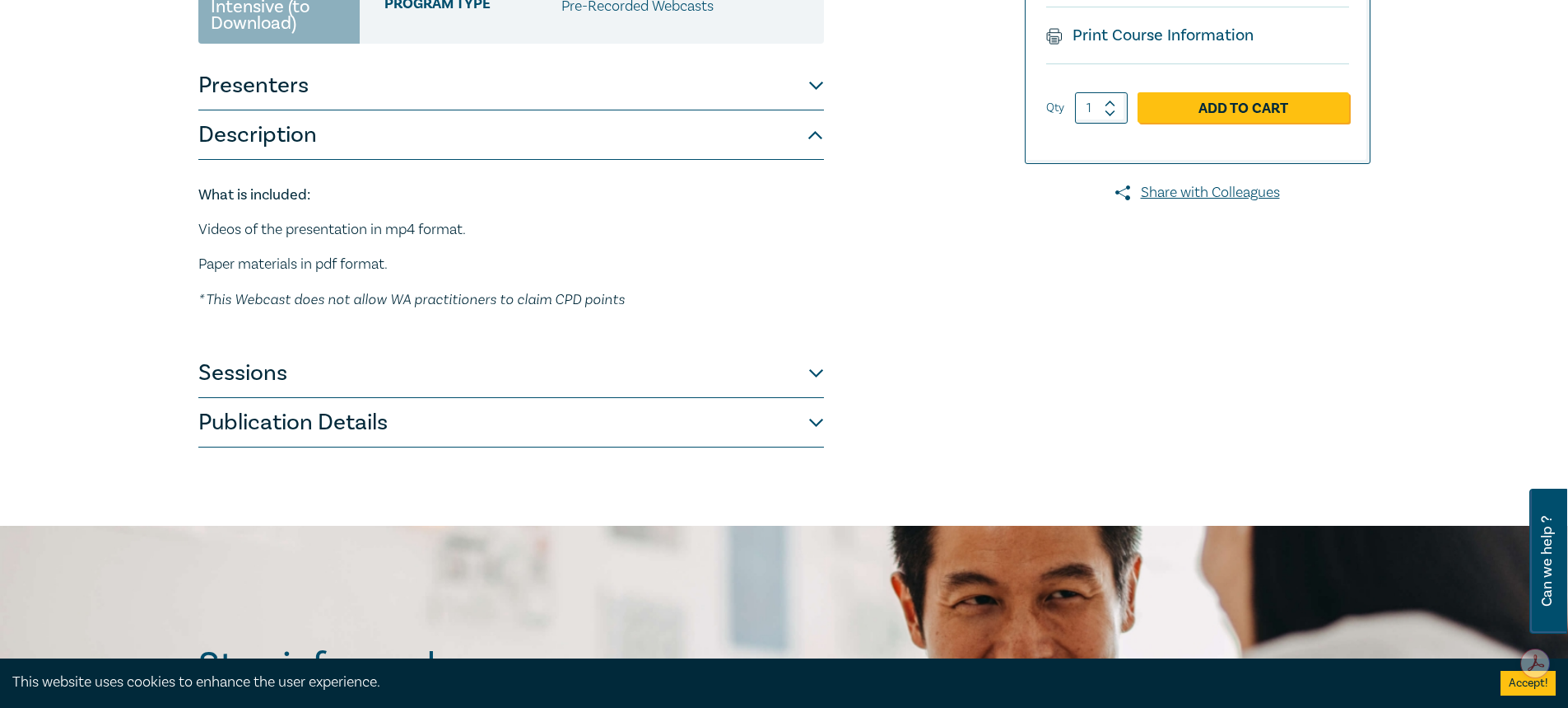
click at [374, 61] on button "Presenters" at bounding box center [512, 86] width 626 height 50
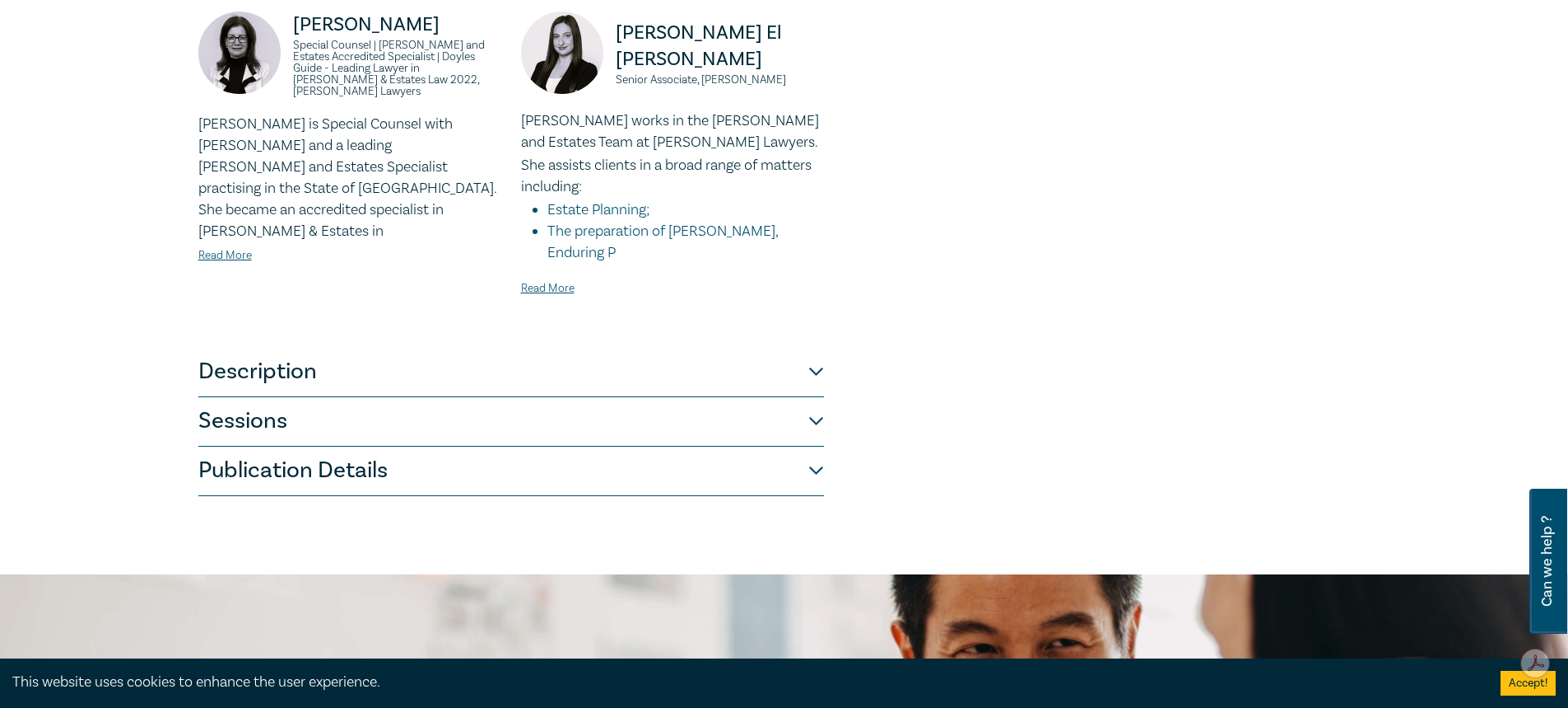
click at [344, 447] on button "Publication Details" at bounding box center [512, 471] width 626 height 50
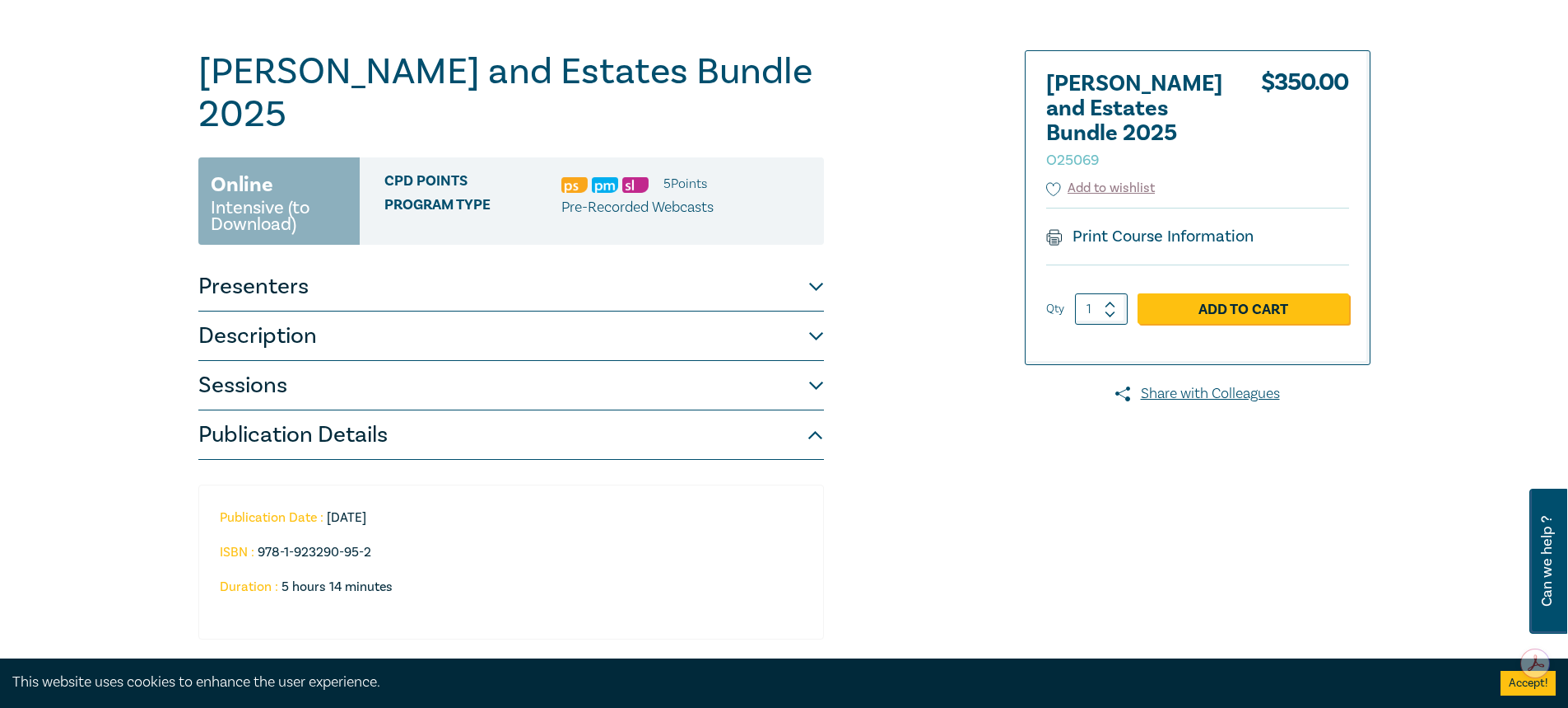
scroll to position [165, 0]
click at [480, 262] on button "Presenters" at bounding box center [512, 287] width 626 height 50
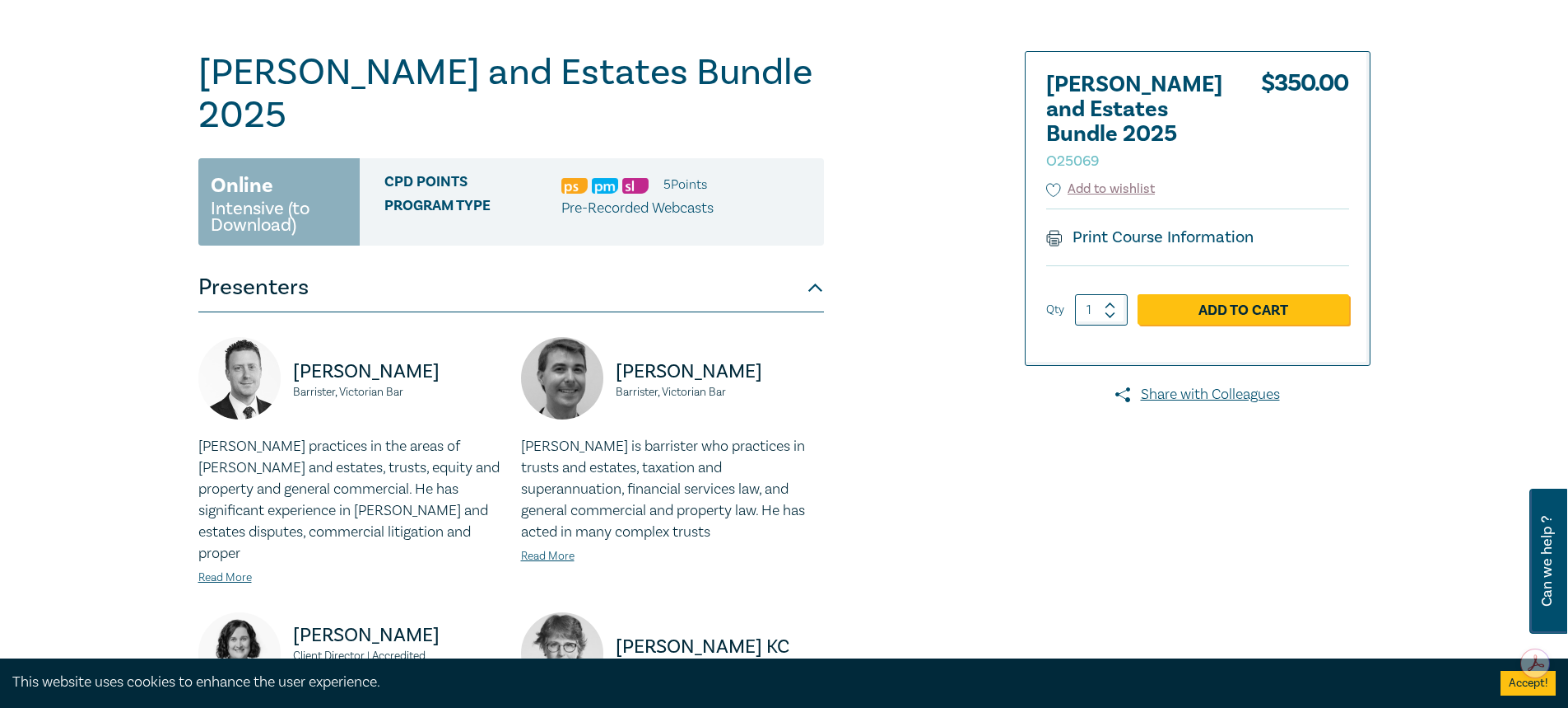
click at [501, 262] on button "Presenters" at bounding box center [512, 287] width 626 height 50
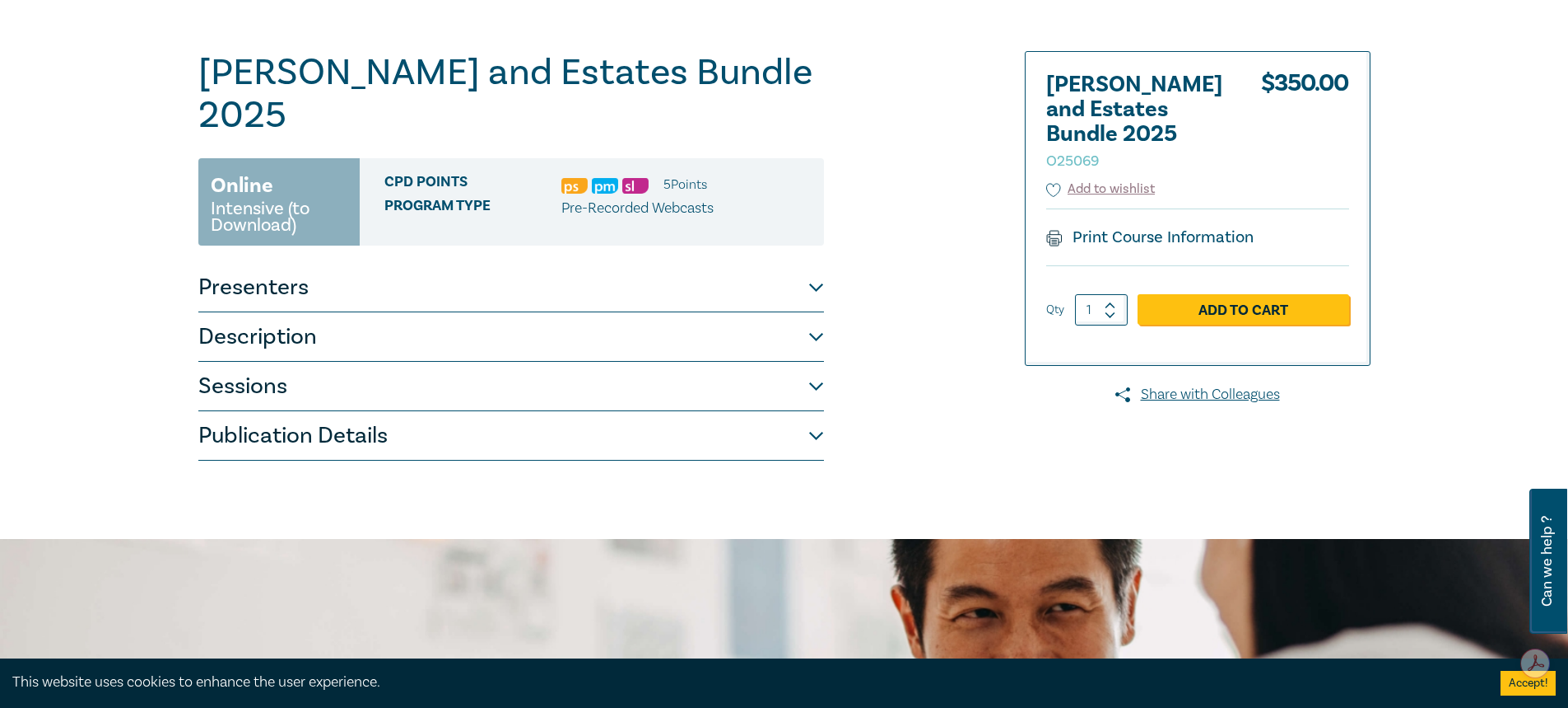
click at [520, 312] on button "Description" at bounding box center [512, 336] width 626 height 50
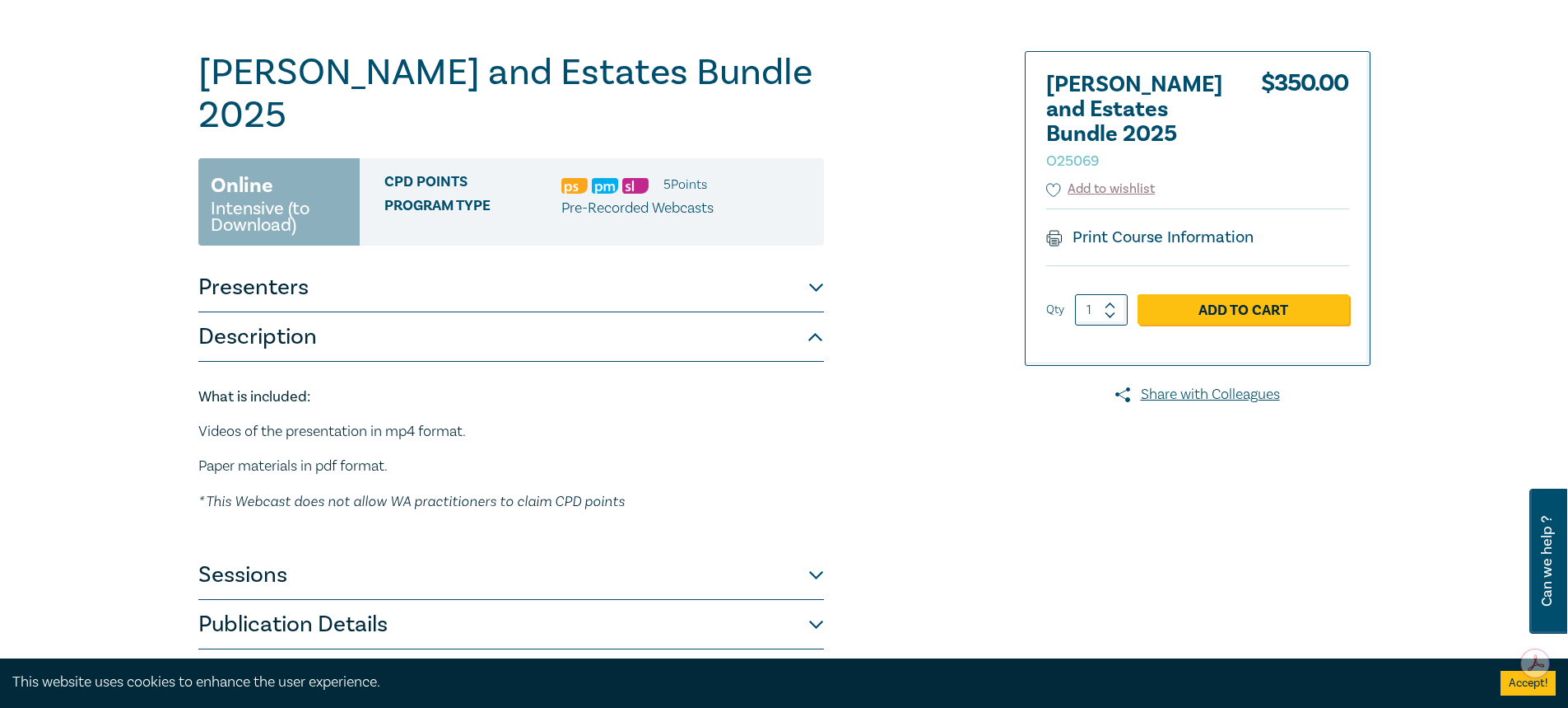
click at [673, 550] on button "Sessions" at bounding box center [512, 574] width 626 height 50
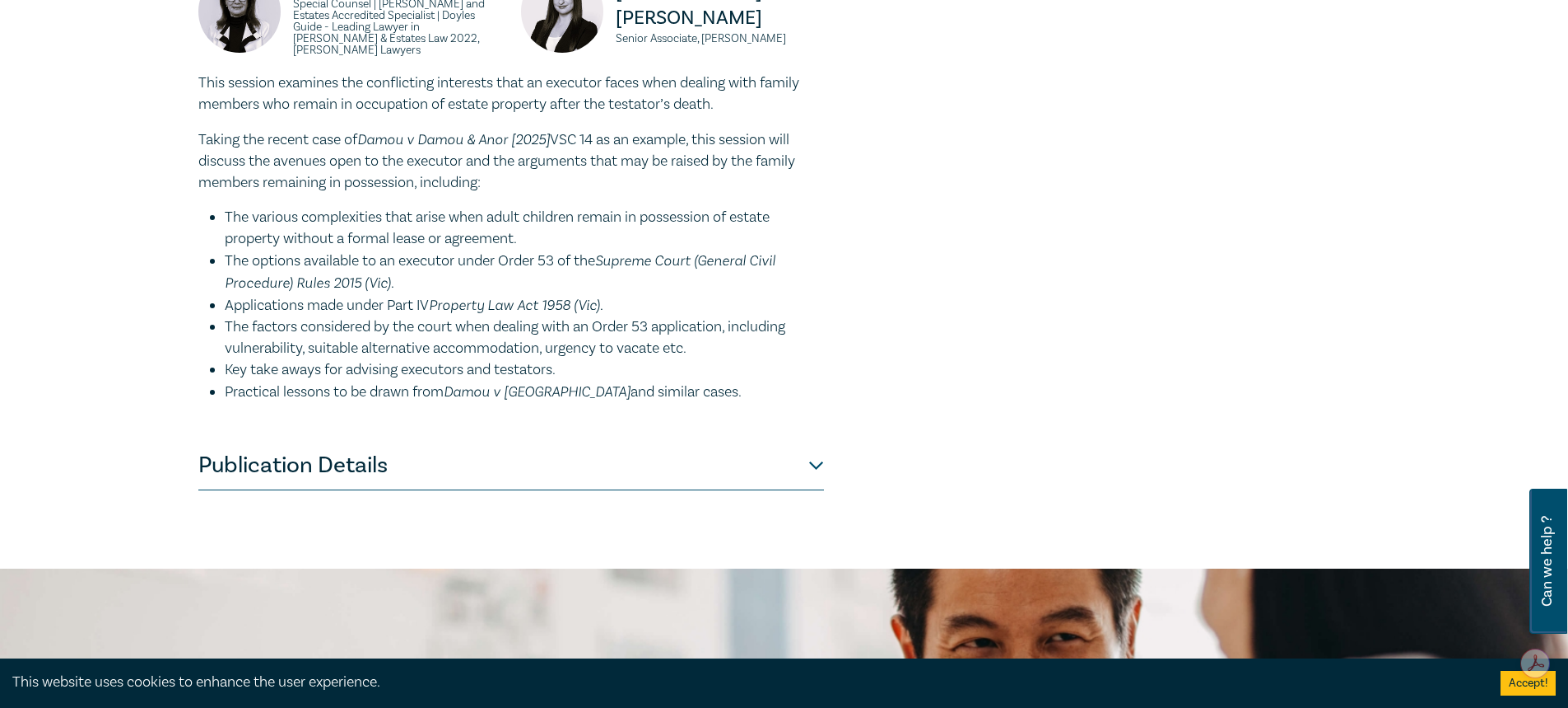
scroll to position [2801, 0]
